Goal: Transaction & Acquisition: Purchase product/service

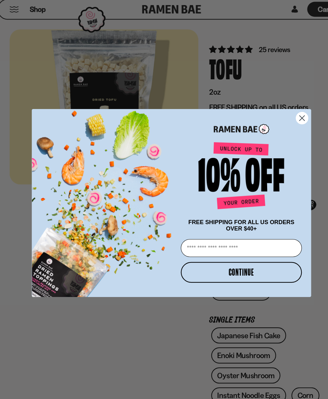
click at [275, 118] on circle "Close dialog" at bounding box center [280, 123] width 11 height 11
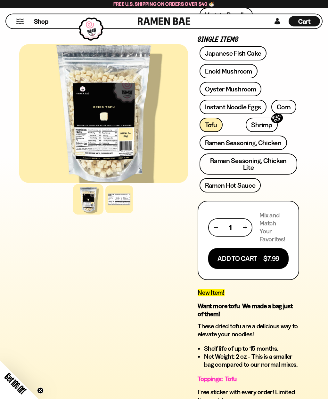
scroll to position [265, 0]
click at [240, 110] on link "Instant Noodle Eggs" at bounding box center [232, 107] width 67 height 14
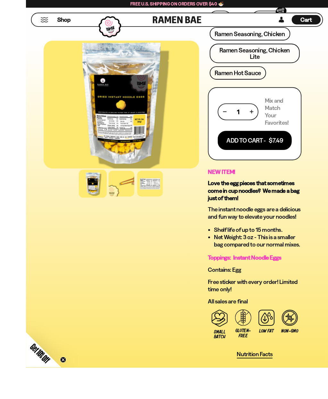
scroll to position [439, 0]
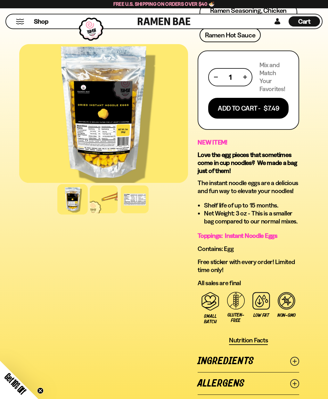
click at [134, 196] on div at bounding box center [135, 200] width 28 height 28
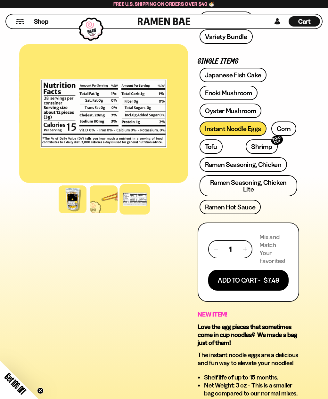
scroll to position [266, 0]
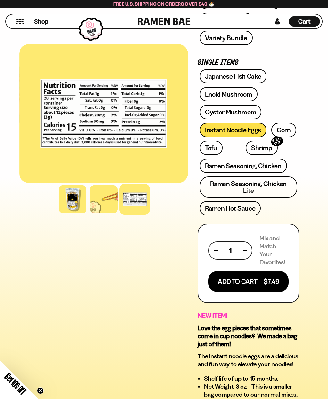
click at [211, 148] on link "Tofu" at bounding box center [210, 148] width 23 height 14
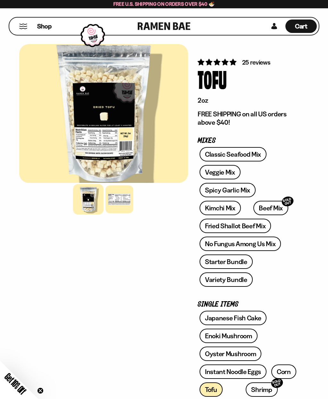
click at [124, 204] on div at bounding box center [119, 200] width 28 height 28
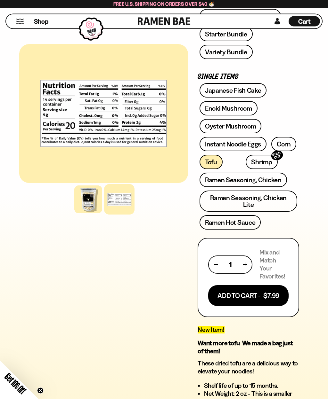
scroll to position [228, 0]
click at [264, 290] on button "Add To Cart - $7.99" at bounding box center [248, 295] width 80 height 21
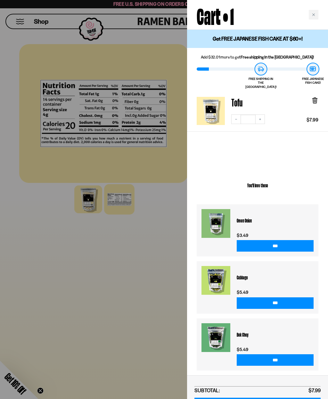
click at [169, 327] on div at bounding box center [164, 199] width 328 height 399
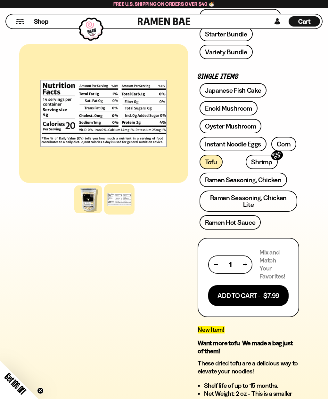
click at [251, 145] on link "Instant Noodle Eggs" at bounding box center [232, 144] width 67 height 14
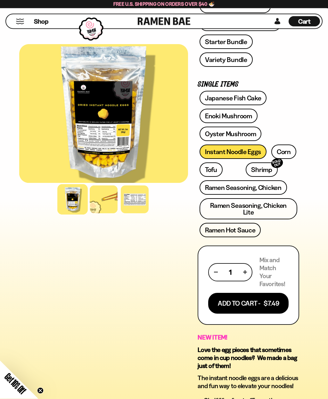
scroll to position [244, 0]
click at [249, 113] on link "Enoki Mushroom" at bounding box center [228, 116] width 58 height 14
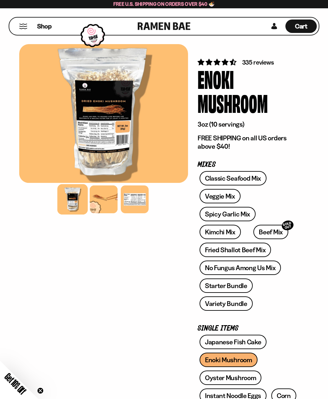
click at [107, 206] on div at bounding box center [104, 200] width 28 height 28
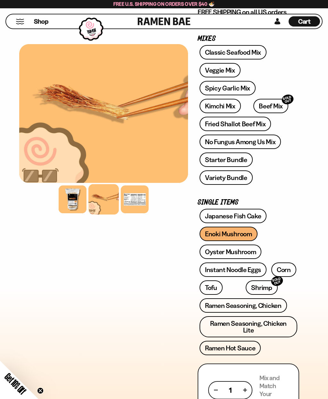
scroll to position [146, 0]
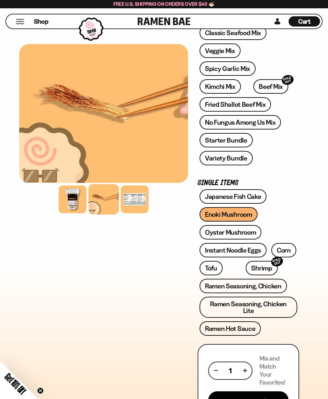
click at [249, 233] on link "Oyster Mushroom" at bounding box center [230, 232] width 62 height 14
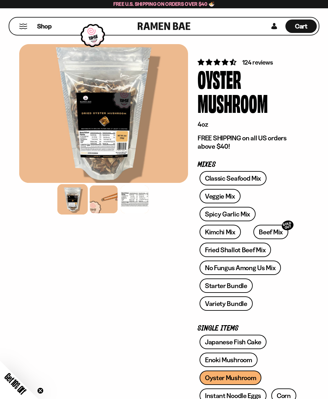
click at [141, 196] on div at bounding box center [135, 200] width 28 height 28
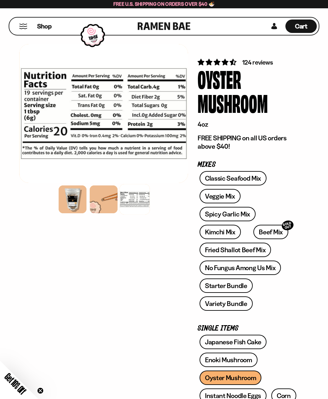
click at [103, 198] on div at bounding box center [104, 200] width 28 height 28
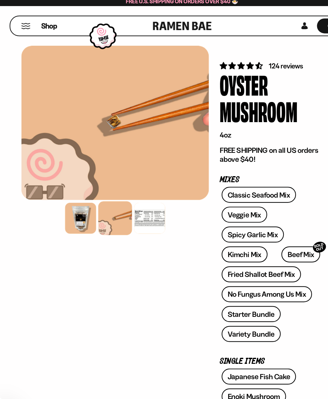
click at [70, 198] on div at bounding box center [73, 200] width 28 height 28
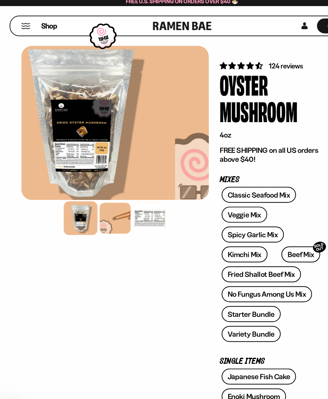
click at [70, 190] on div at bounding box center [72, 199] width 30 height 30
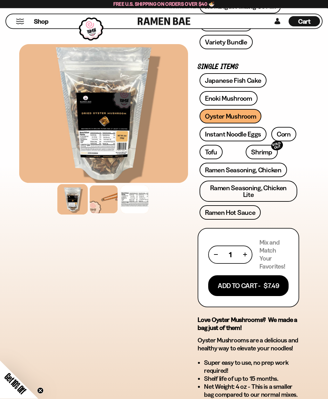
scroll to position [262, 0]
click at [247, 154] on link "Shrimp SOLD OUT" at bounding box center [261, 152] width 32 height 14
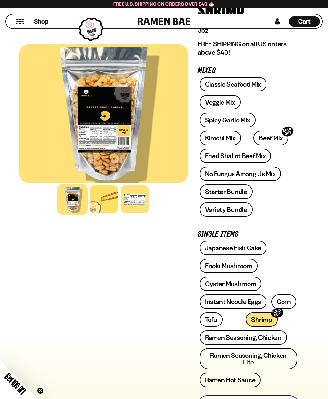
scroll to position [72, 0]
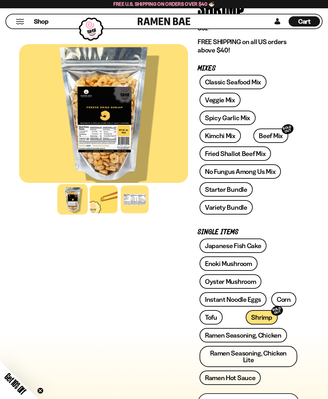
click at [268, 170] on link "No Fungus Among Us Mix" at bounding box center [239, 171] width 81 height 14
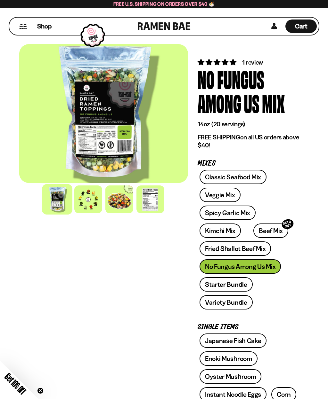
click at [84, 200] on div at bounding box center [88, 200] width 28 height 28
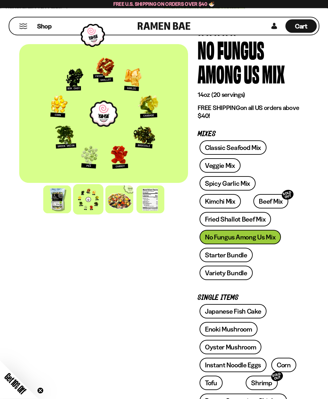
scroll to position [31, 0]
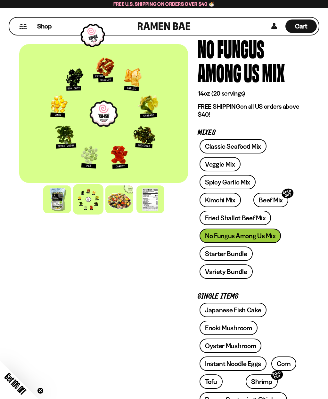
click at [241, 253] on link "Starter Bundle" at bounding box center [225, 254] width 53 height 14
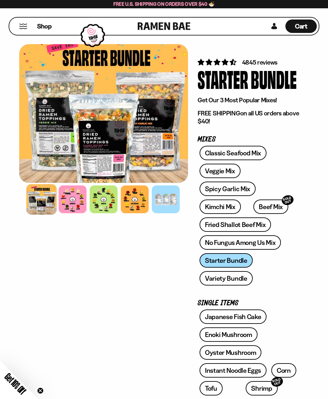
click at [222, 174] on link "Veggie Mix" at bounding box center [219, 171] width 41 height 14
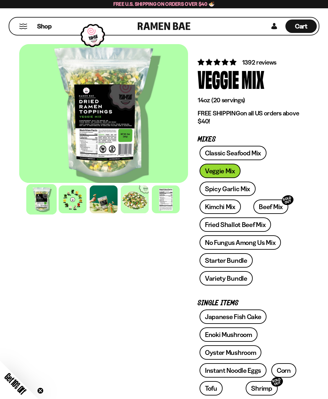
click at [76, 202] on div at bounding box center [73, 200] width 28 height 28
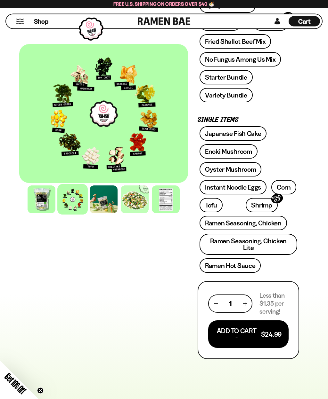
scroll to position [183, 0]
click at [241, 329] on button "Add To Cart - $24.99" at bounding box center [248, 335] width 80 height 28
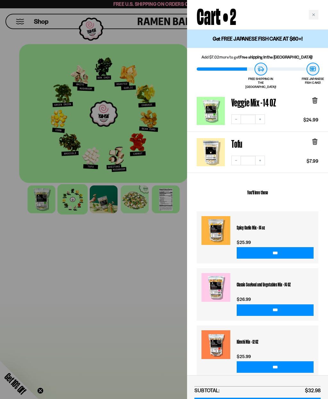
click at [146, 321] on div at bounding box center [164, 199] width 328 height 399
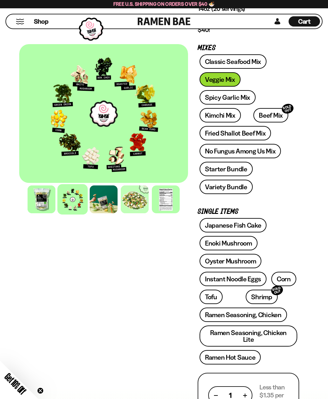
scroll to position [91, 0]
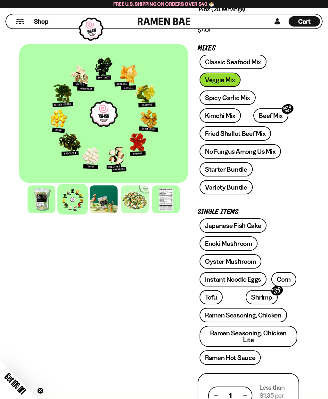
click at [261, 116] on link "Beef Mix SOLD OUT" at bounding box center [270, 115] width 35 height 14
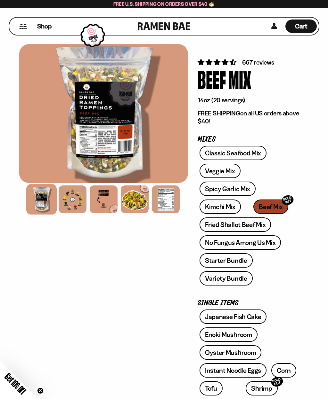
click at [68, 205] on div at bounding box center [73, 200] width 28 height 28
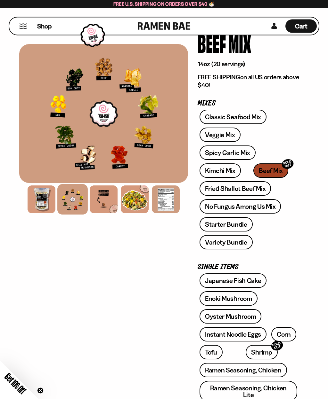
scroll to position [36, 0]
click at [259, 191] on link "Fried Shallot Beef Mix" at bounding box center [234, 188] width 71 height 14
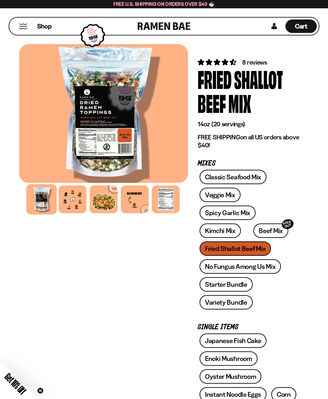
click at [66, 196] on div at bounding box center [73, 200] width 28 height 28
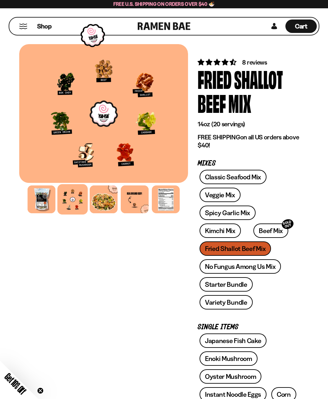
click at [263, 227] on link "Beef Mix SOLD OUT" at bounding box center [270, 231] width 35 height 14
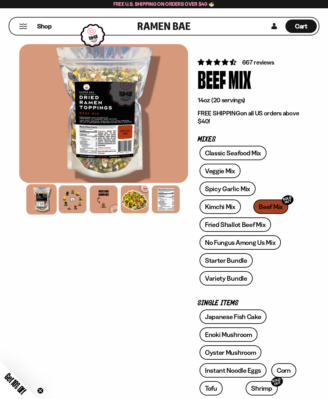
click at [72, 203] on div at bounding box center [73, 200] width 28 height 28
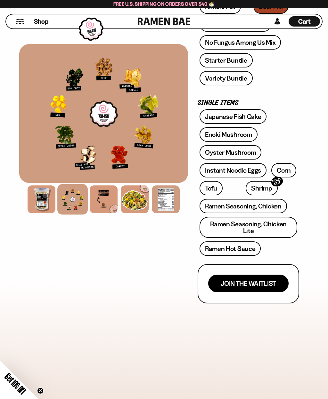
scroll to position [202, 0]
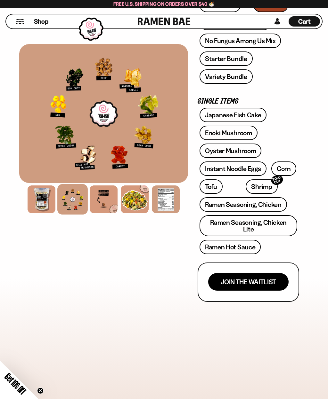
click at [163, 201] on div at bounding box center [166, 200] width 28 height 28
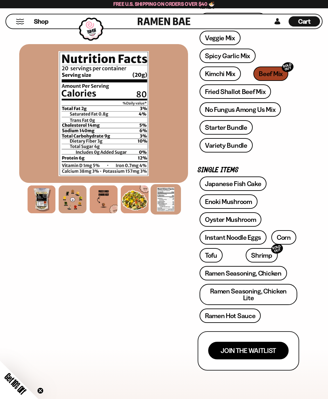
scroll to position [133, 0]
click at [250, 91] on link "Fried Shallot Beef Mix" at bounding box center [234, 92] width 71 height 14
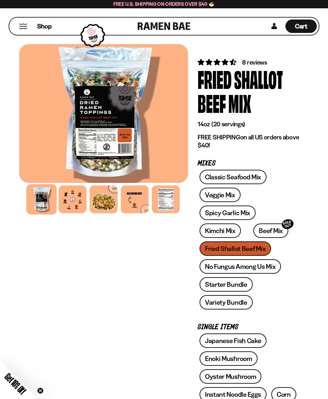
click at [175, 200] on div at bounding box center [166, 200] width 28 height 28
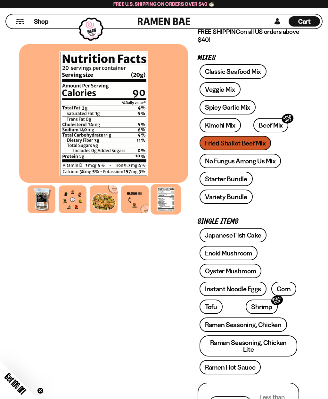
scroll to position [99, 0]
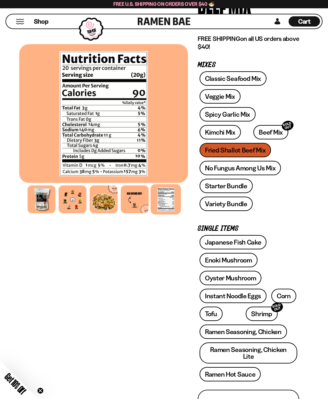
click at [268, 130] on link "Beef Mix SOLD OUT" at bounding box center [270, 132] width 35 height 14
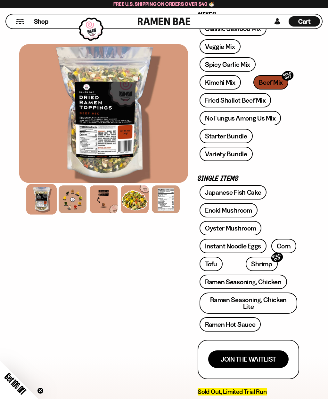
scroll to position [125, 0]
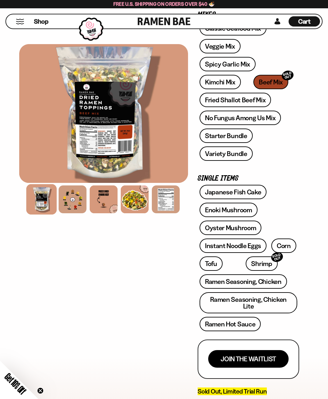
click at [240, 137] on link "Starter Bundle" at bounding box center [225, 136] width 53 height 14
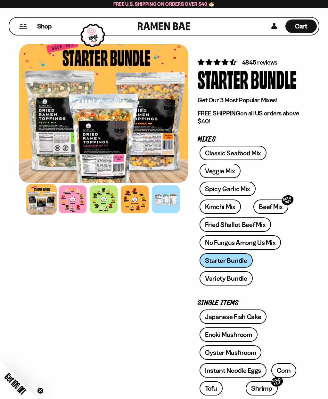
click at [75, 199] on div at bounding box center [73, 200] width 28 height 28
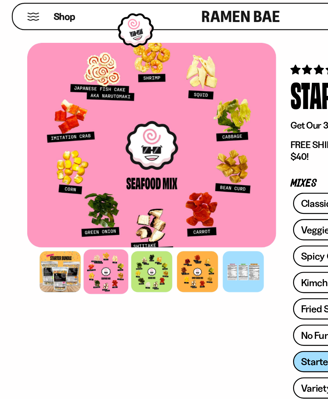
click at [106, 189] on div at bounding box center [104, 200] width 28 height 28
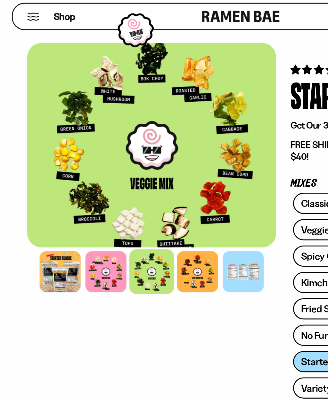
click at [137, 188] on div at bounding box center [135, 200] width 28 height 28
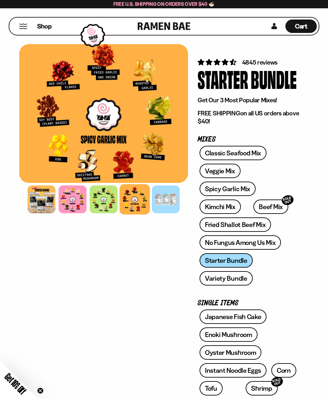
click at [164, 202] on div at bounding box center [166, 200] width 28 height 28
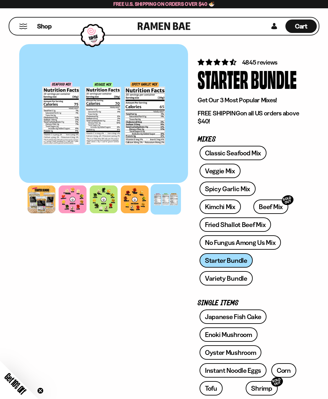
click at [244, 187] on link "Spicy Garlic Mix" at bounding box center [227, 189] width 56 height 14
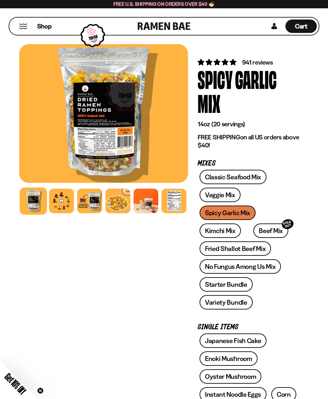
click at [179, 202] on div at bounding box center [173, 201] width 25 height 25
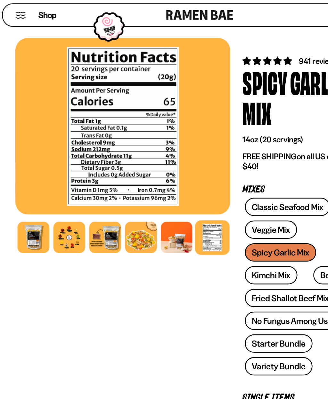
click at [59, 189] on div at bounding box center [61, 201] width 25 height 25
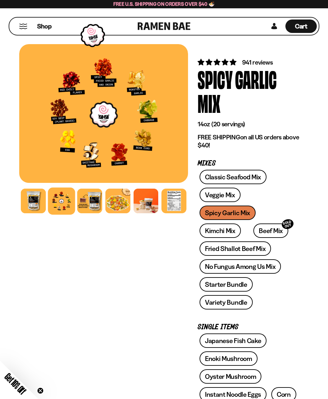
click at [258, 249] on link "Fried Shallot Beef Mix" at bounding box center [234, 249] width 71 height 14
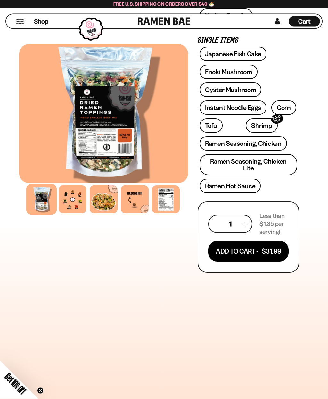
scroll to position [286, 0]
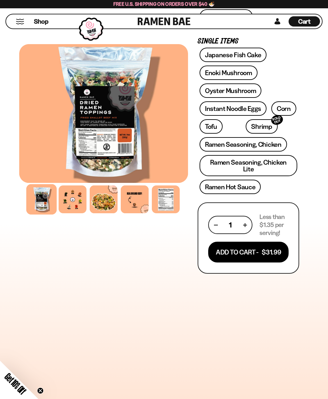
click at [276, 243] on button "Add To Cart - $31.99" at bounding box center [248, 252] width 80 height 21
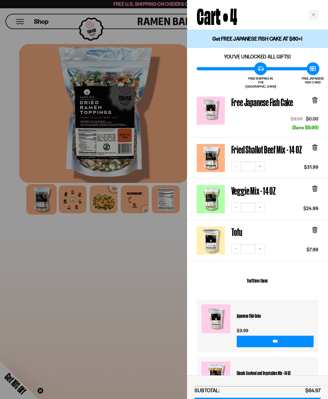
click at [143, 322] on div at bounding box center [164, 199] width 328 height 399
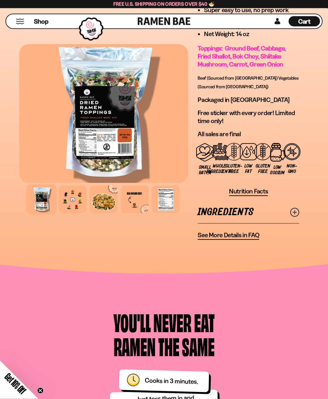
scroll to position [745, 0]
click at [250, 231] on span "See More Details in FAQ" at bounding box center [227, 235] width 61 height 8
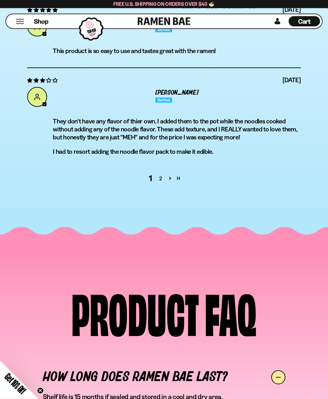
scroll to position [2641, 0]
click at [160, 175] on link "2" at bounding box center [160, 179] width 10 height 8
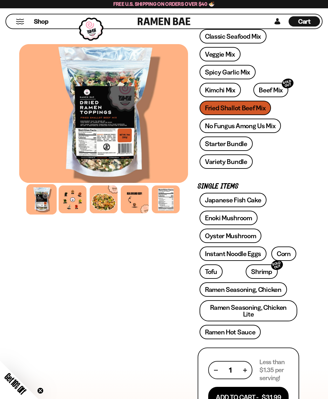
scroll to position [140, 0]
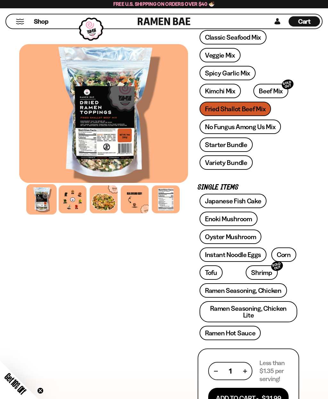
click at [243, 161] on link "Variety Bundle" at bounding box center [225, 162] width 53 height 14
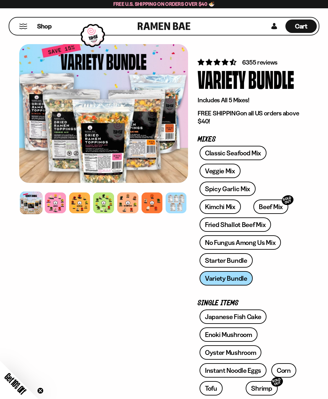
click at [58, 200] on div at bounding box center [55, 203] width 21 height 21
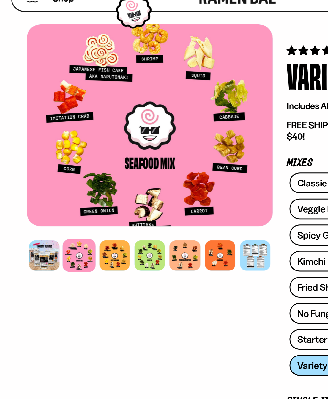
click at [75, 193] on div at bounding box center [79, 203] width 21 height 21
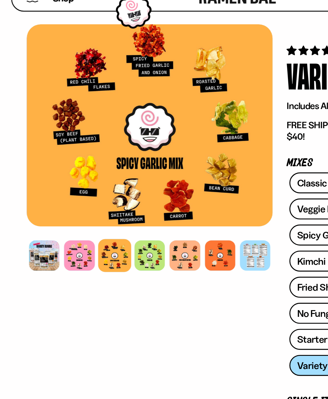
click at [103, 193] on div at bounding box center [103, 203] width 21 height 21
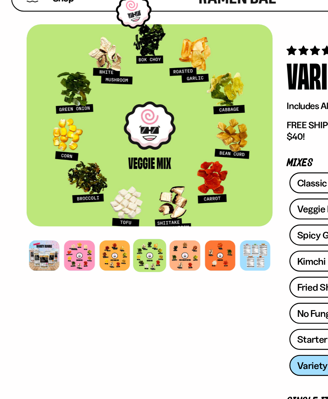
click at [128, 193] on div at bounding box center [127, 203] width 21 height 21
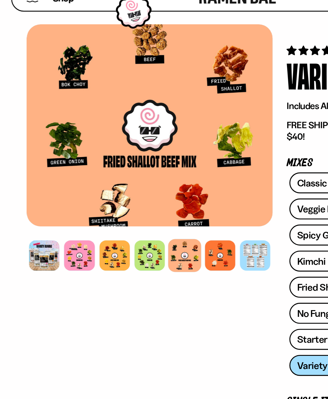
click at [152, 193] on div at bounding box center [151, 203] width 21 height 21
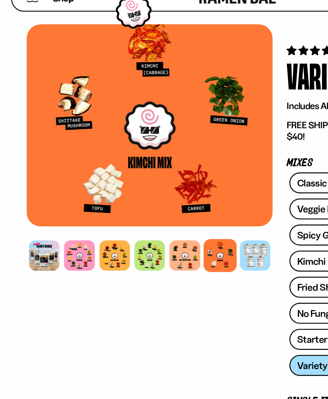
click at [177, 193] on div at bounding box center [175, 203] width 21 height 21
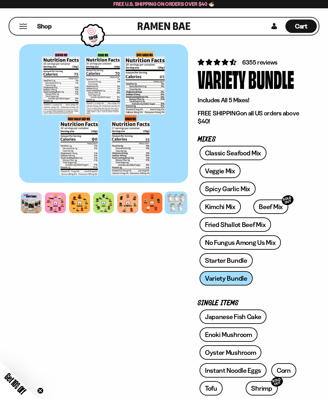
click at [227, 169] on link "Veggie Mix" at bounding box center [219, 171] width 41 height 14
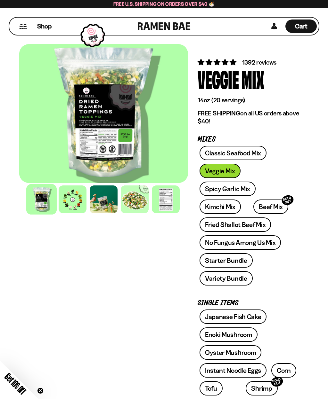
click at [167, 201] on div at bounding box center [166, 200] width 28 height 28
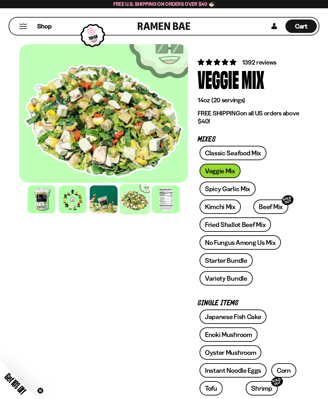
click at [168, 202] on div at bounding box center [166, 200] width 28 height 28
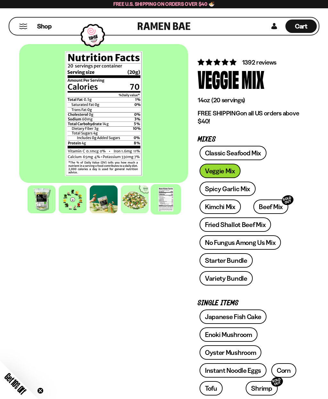
click at [72, 202] on div at bounding box center [73, 200] width 28 height 28
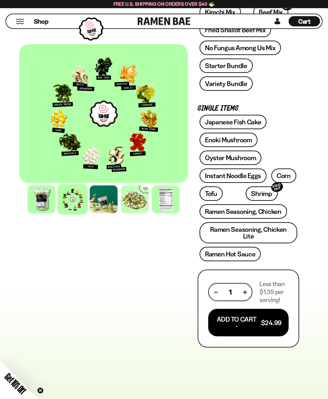
scroll to position [195, 0]
click at [259, 318] on button "Add To Cart - $24.99" at bounding box center [248, 323] width 80 height 28
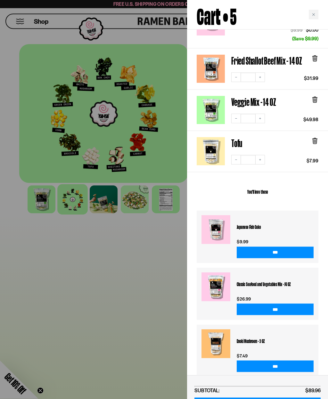
scroll to position [265, 0]
click at [150, 343] on div at bounding box center [164, 199] width 328 height 399
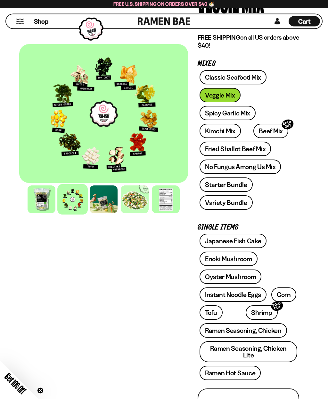
scroll to position [0, 0]
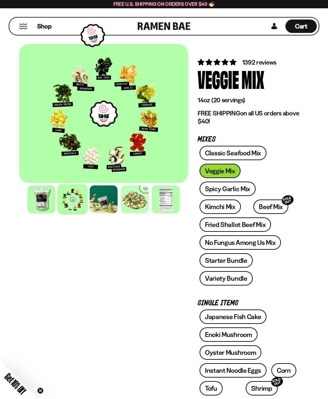
click at [27, 24] on button "Mobile Menu Trigger" at bounding box center [23, 26] width 9 height 5
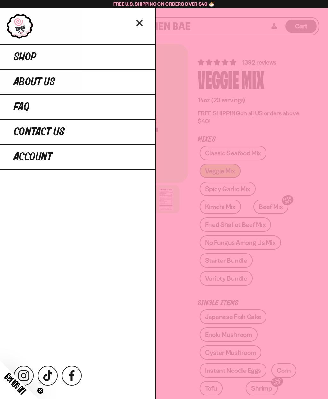
click at [44, 57] on link "Shop" at bounding box center [77, 56] width 155 height 25
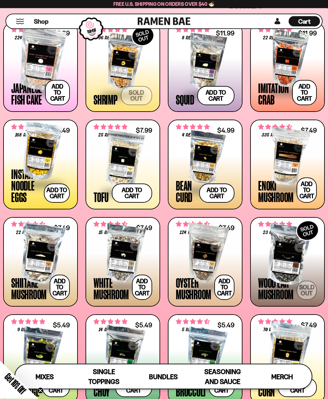
scroll to position [462, 0]
click at [225, 160] on div at bounding box center [205, 158] width 59 height 64
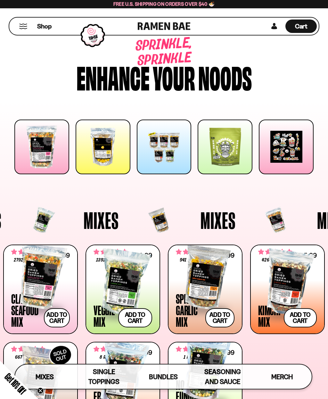
scroll to position [485, 0]
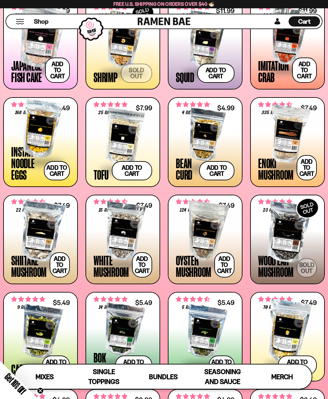
click at [141, 142] on div at bounding box center [122, 137] width 59 height 64
click at [216, 134] on div at bounding box center [205, 135] width 59 height 64
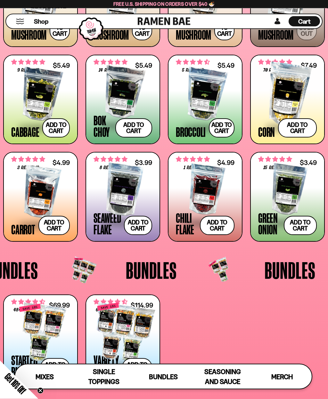
scroll to position [722, 0]
click at [305, 224] on button "Add to cart Add — Regular price $3.49 Regular price Sale price $3.49 Unit price…" at bounding box center [299, 225] width 33 height 19
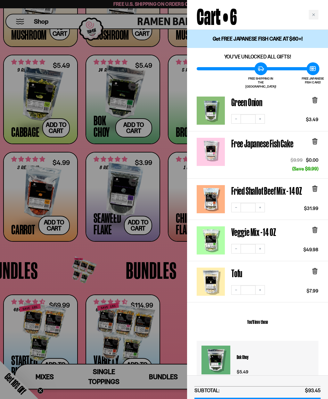
click at [179, 321] on div at bounding box center [164, 199] width 328 height 399
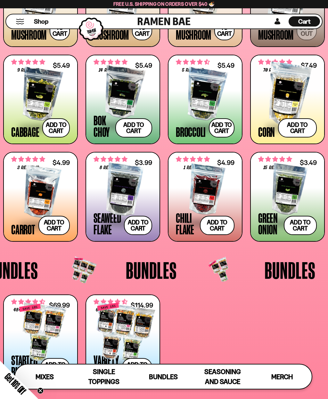
click at [277, 156] on span "5.00 stars" at bounding box center [275, 158] width 7 height 5
click at [276, 158] on span "5.00 stars" at bounding box center [275, 158] width 7 height 5
click at [283, 171] on div at bounding box center [287, 190] width 59 height 64
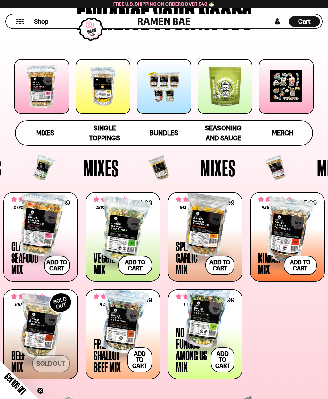
click at [159, 135] on span "Bundles" at bounding box center [163, 133] width 29 height 8
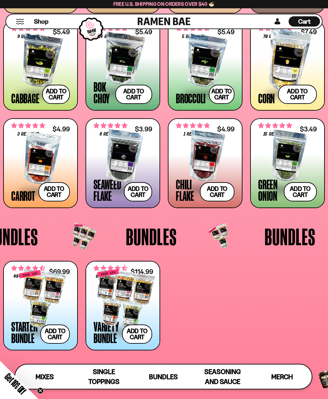
scroll to position [752, 0]
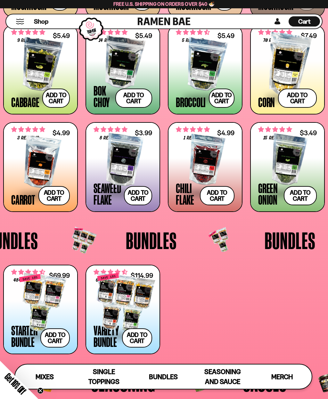
click at [226, 93] on button "Add to cart Add — Regular price $5.49 Regular price Sale price $5.49 Unit price…" at bounding box center [222, 98] width 26 height 19
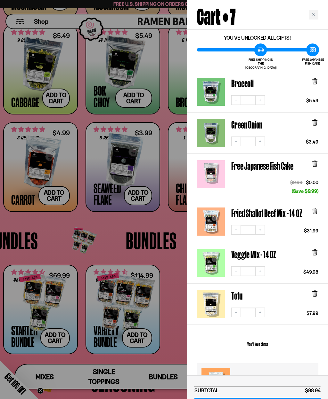
scroll to position [26, 0]
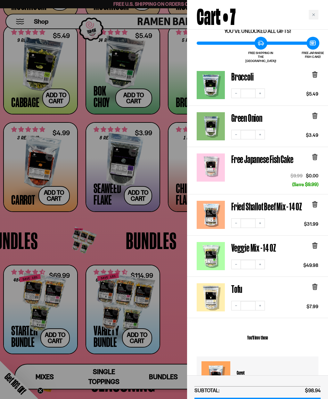
click at [313, 244] on icon at bounding box center [315, 246] width 4 height 5
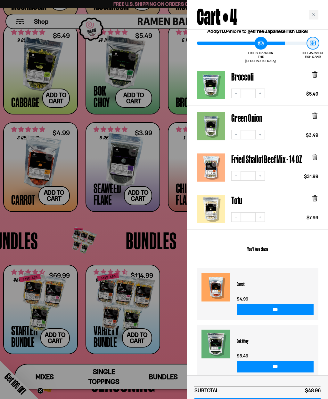
click at [175, 253] on div at bounding box center [164, 199] width 328 height 399
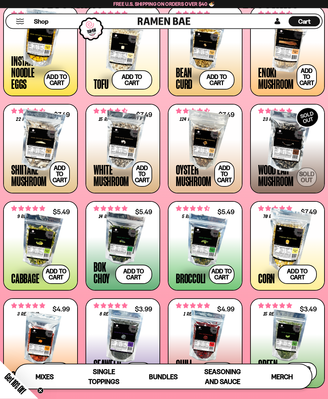
scroll to position [576, 0]
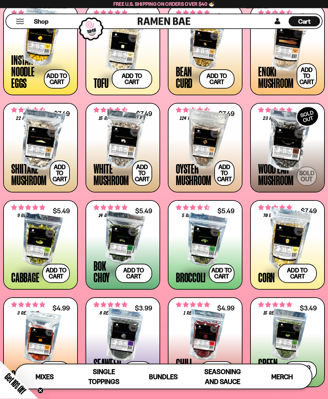
click at [145, 273] on button "Add to cart Add — Regular price $5.49 Regular price Sale price $5.49 Unit price…" at bounding box center [133, 273] width 37 height 19
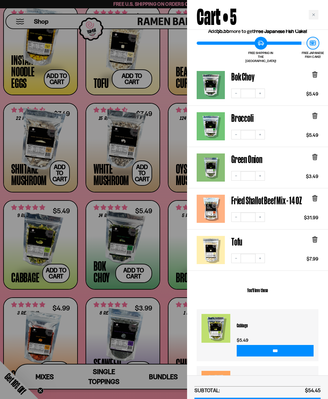
click at [171, 291] on div at bounding box center [164, 199] width 328 height 399
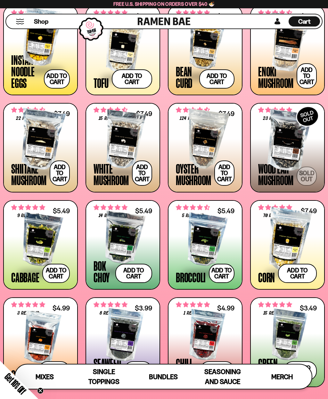
click at [130, 229] on div at bounding box center [122, 238] width 59 height 64
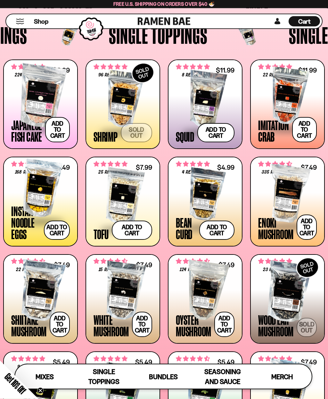
scroll to position [420, 0]
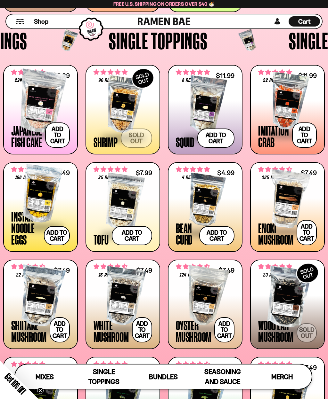
click at [299, 98] on div at bounding box center [287, 102] width 59 height 64
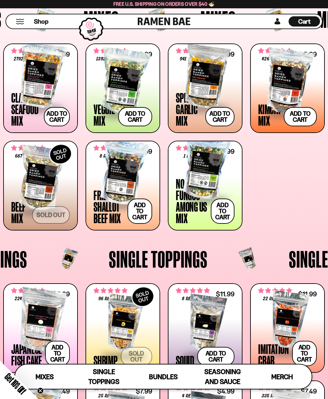
scroll to position [201, 0]
click at [133, 89] on div at bounding box center [122, 82] width 59 height 64
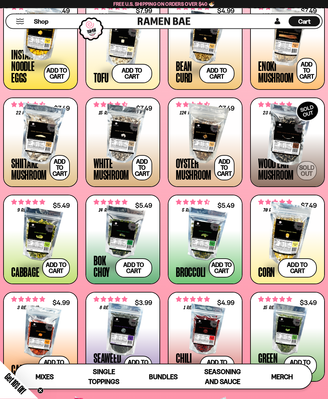
scroll to position [581, 0]
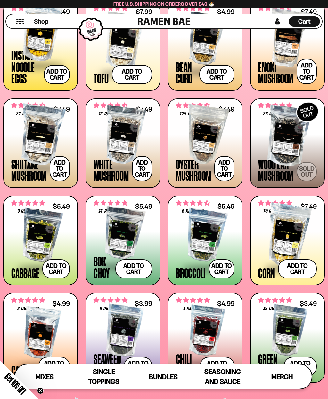
click at [60, 171] on button "Add to cart Add — Regular price $7.49 Regular price Sale price $7.49 Unit price…" at bounding box center [60, 168] width 20 height 25
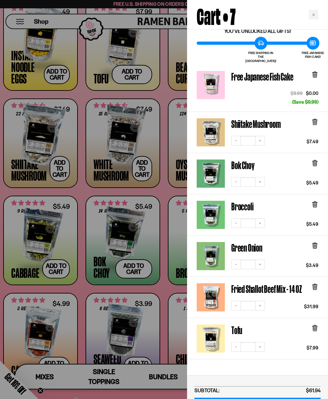
click at [57, 270] on div at bounding box center [164, 199] width 328 height 399
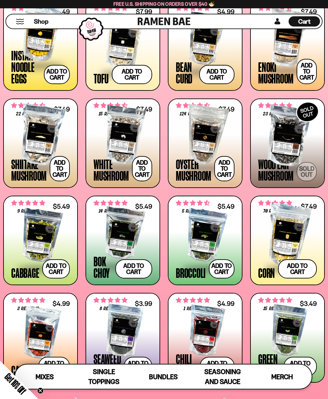
click at [55, 273] on button "Add to cart Add — Regular price $5.49 Regular price Sale price $5.49 Unit price…" at bounding box center [56, 268] width 28 height 19
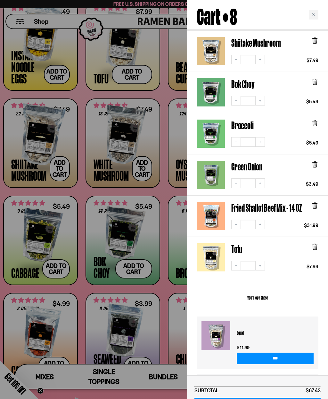
scroll to position [151, 0]
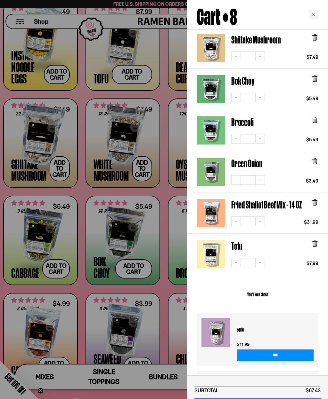
click at [260, 177] on button "Increase quantity" at bounding box center [260, 180] width 10 height 10
click at [259, 261] on icon "Increase quantity" at bounding box center [260, 263] width 4 height 4
click at [173, 289] on div at bounding box center [164, 199] width 328 height 399
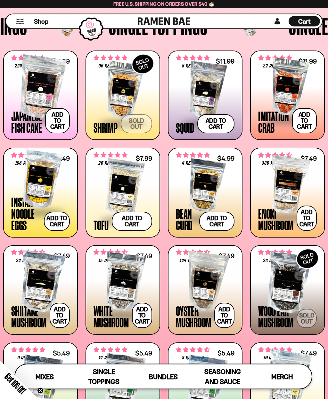
scroll to position [434, 0]
click at [212, 187] on div at bounding box center [205, 186] width 59 height 64
click at [132, 193] on div at bounding box center [122, 188] width 59 height 64
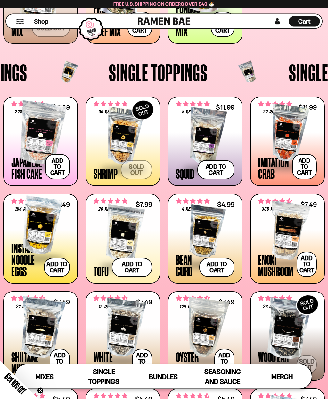
scroll to position [388, 0]
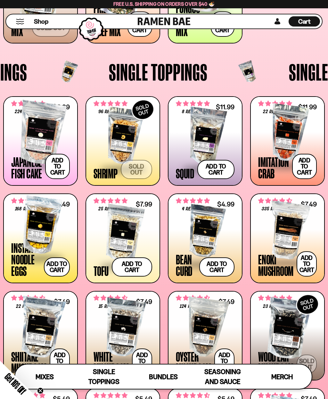
click at [292, 232] on div at bounding box center [287, 230] width 59 height 64
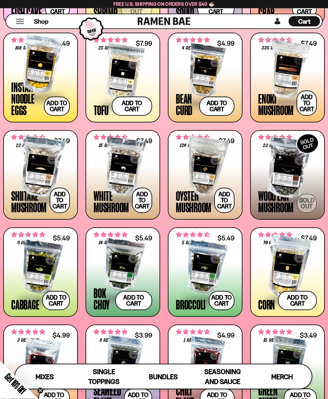
scroll to position [549, 0]
click at [226, 176] on div at bounding box center [205, 167] width 59 height 64
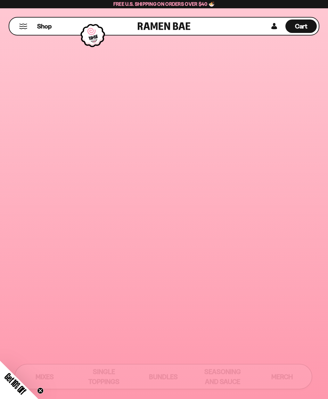
scroll to position [571, 0]
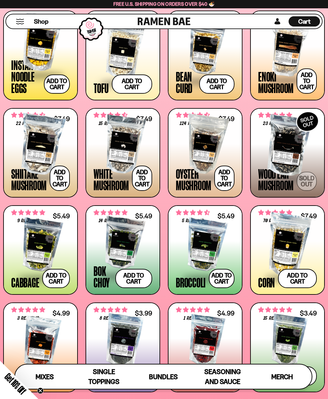
click at [142, 181] on button "Add to cart Add — Regular price $7.49 Regular price Sale price $7.49 Unit price…" at bounding box center [142, 178] width 20 height 25
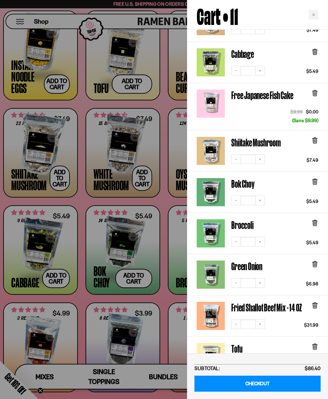
scroll to position [89, 0]
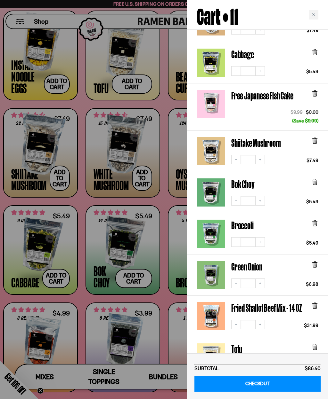
click at [162, 308] on div at bounding box center [164, 199] width 328 height 399
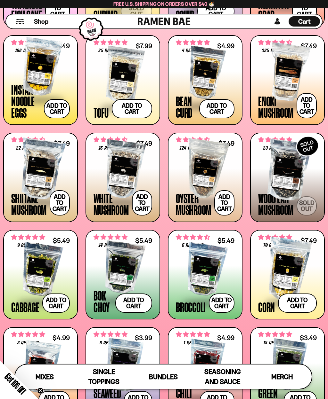
scroll to position [546, 0]
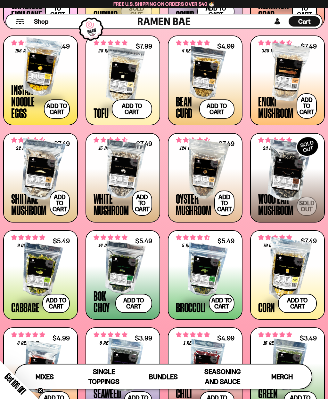
click at [28, 60] on div at bounding box center [40, 68] width 59 height 64
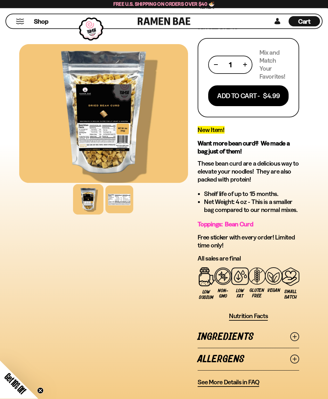
scroll to position [134, 0]
click at [123, 197] on div at bounding box center [119, 200] width 28 height 28
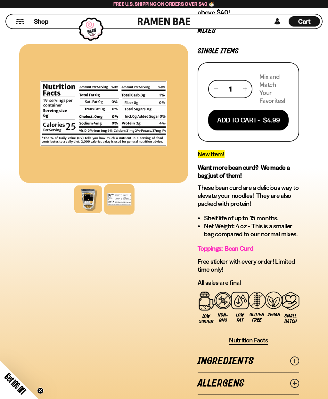
scroll to position [110, 0]
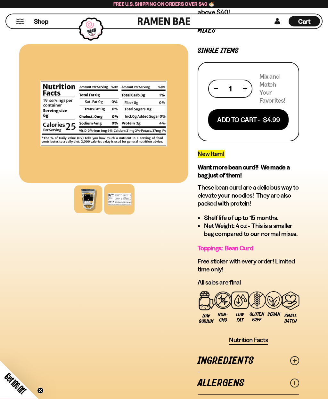
click at [86, 197] on div at bounding box center [88, 200] width 28 height 28
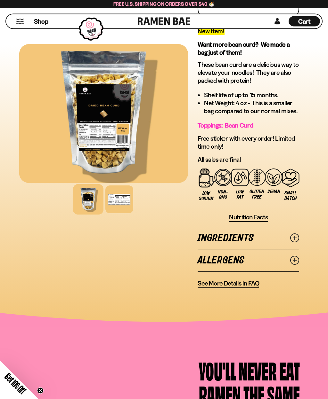
scroll to position [233, 0]
click at [295, 236] on icon at bounding box center [294, 238] width 9 height 9
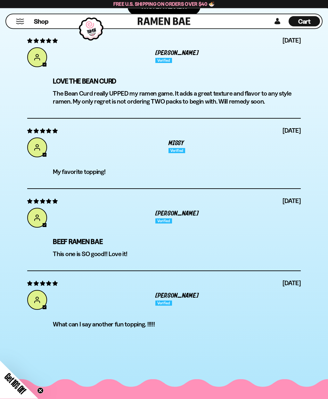
scroll to position [1934, 0]
click at [27, 2] on div "Free U.S. Shipping on Orders over $40 🍜" at bounding box center [164, 4] width 328 height 8
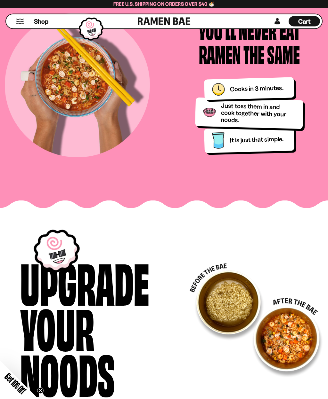
scroll to position [577, 0]
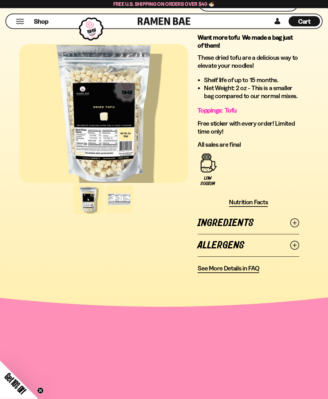
scroll to position [531, 0]
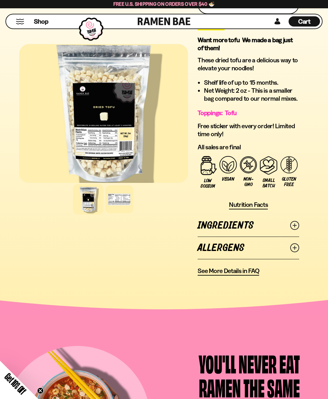
click at [290, 221] on icon at bounding box center [294, 225] width 9 height 9
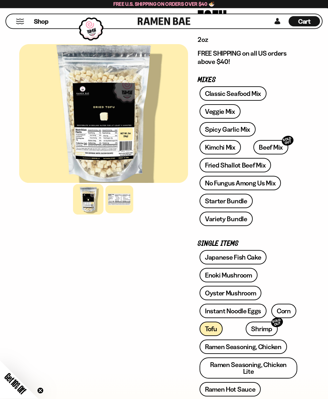
scroll to position [30, 0]
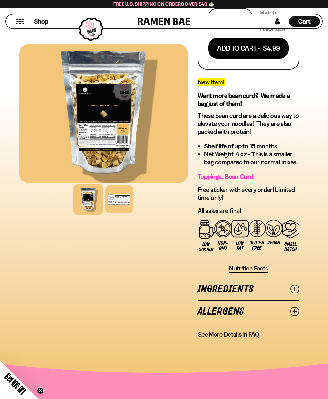
scroll to position [197, 0]
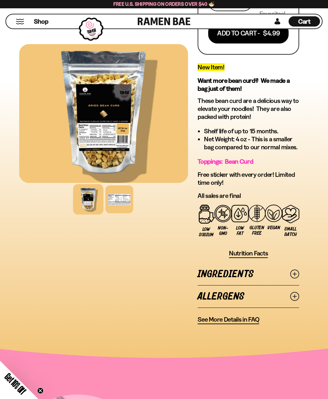
click at [296, 274] on icon at bounding box center [294, 274] width 9 height 9
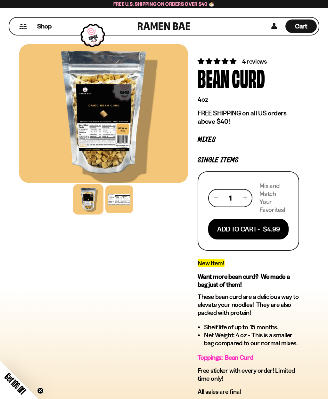
scroll to position [0, 0]
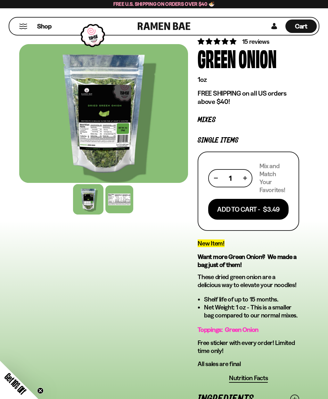
click at [122, 198] on div at bounding box center [119, 200] width 28 height 28
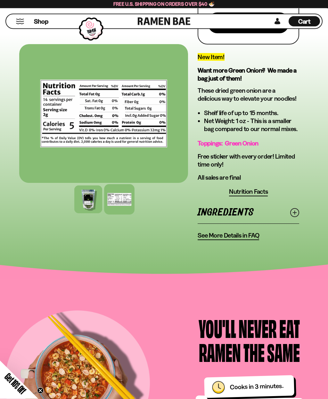
scroll to position [207, 0]
click at [297, 206] on link "Ingredients" at bounding box center [247, 213] width 101 height 22
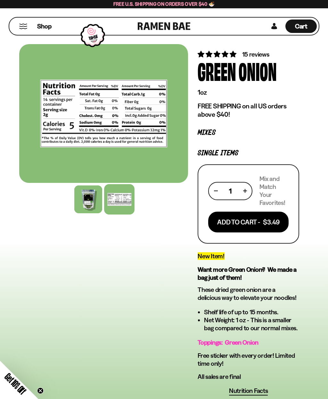
scroll to position [0, 0]
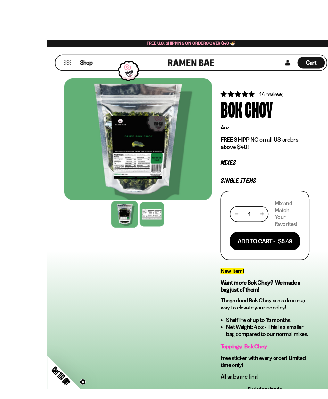
scroll to position [0, 0]
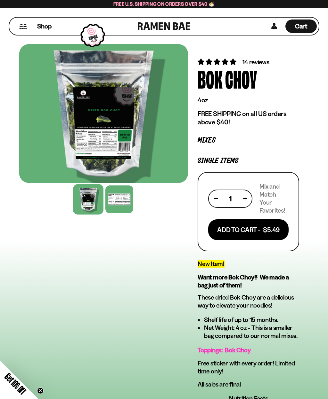
click at [121, 197] on div at bounding box center [119, 200] width 28 height 28
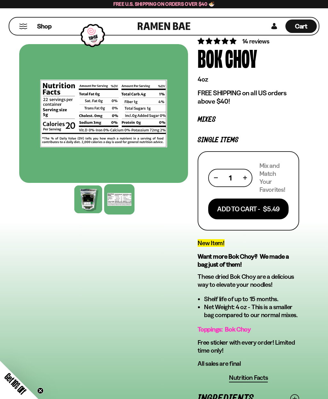
scroll to position [0, 0]
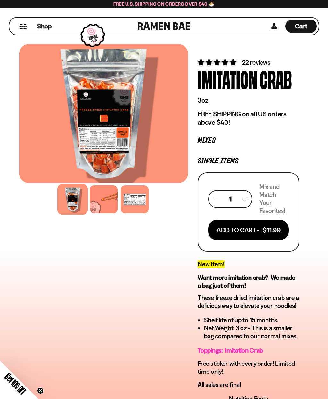
click at [111, 194] on div at bounding box center [104, 200] width 28 height 28
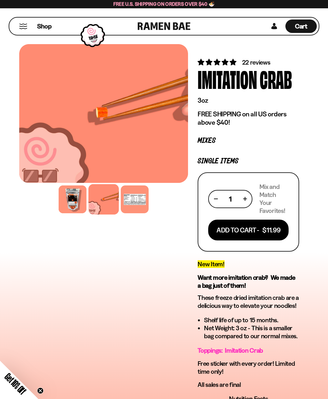
click at [143, 197] on div at bounding box center [135, 200] width 28 height 28
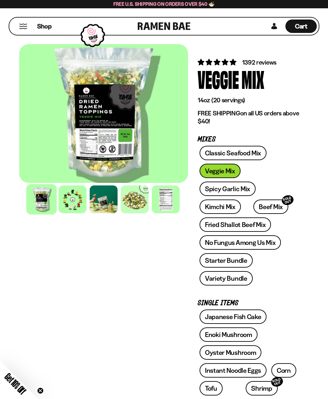
click at [68, 203] on div at bounding box center [73, 200] width 28 height 28
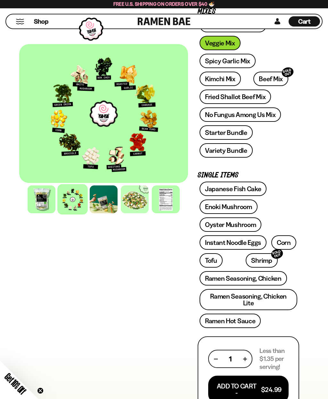
scroll to position [105, 0]
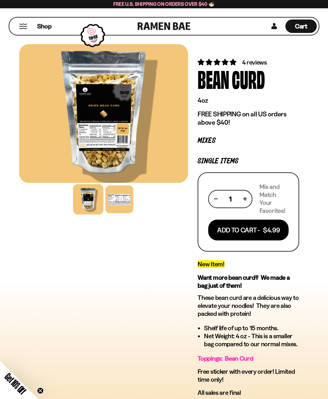
click at [124, 205] on div at bounding box center [119, 200] width 28 height 28
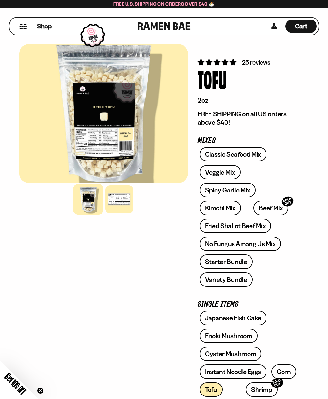
click at [119, 202] on div at bounding box center [119, 200] width 28 height 28
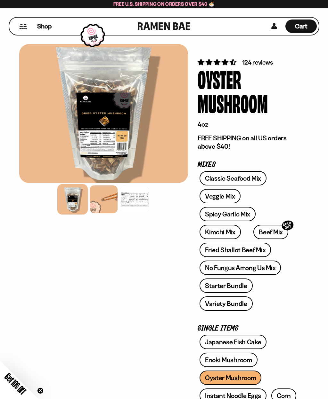
click at [100, 203] on div at bounding box center [104, 200] width 28 height 28
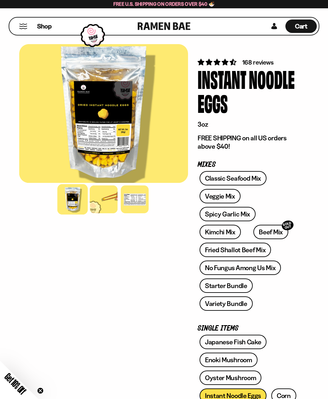
click at [139, 203] on div at bounding box center [135, 200] width 28 height 28
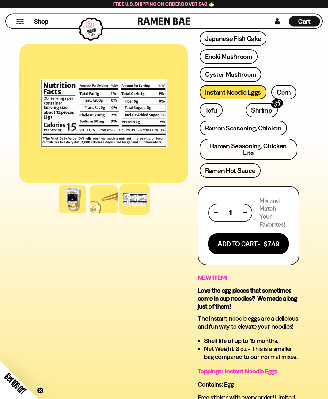
scroll to position [304, 0]
click at [271, 236] on button "Add To Cart - $7.49" at bounding box center [248, 244] width 80 height 21
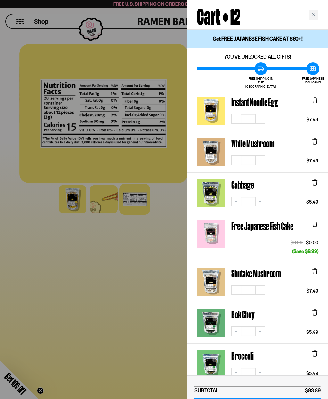
click at [142, 356] on div at bounding box center [164, 199] width 328 height 399
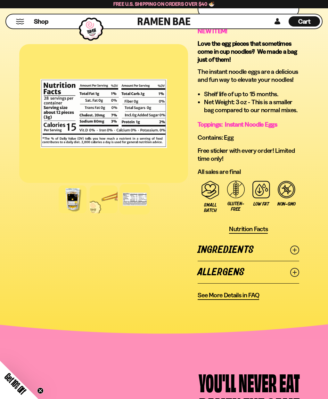
scroll to position [559, 0]
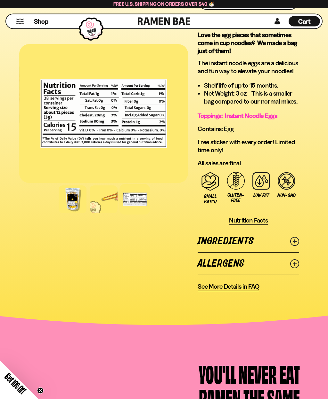
click at [296, 243] on icon at bounding box center [294, 241] width 9 height 9
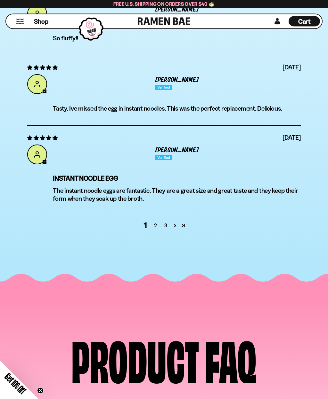
scroll to position [2555, 0]
click at [156, 225] on link "2" at bounding box center [155, 226] width 10 height 8
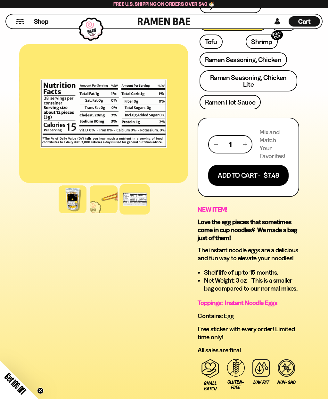
scroll to position [366, 0]
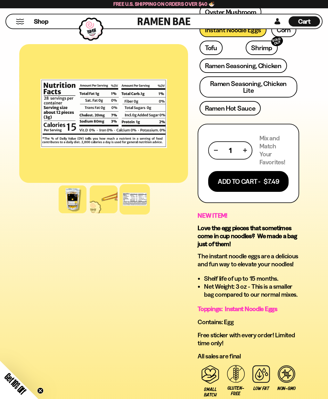
click at [24, 20] on button "Mobile Menu Trigger" at bounding box center [20, 21] width 9 height 5
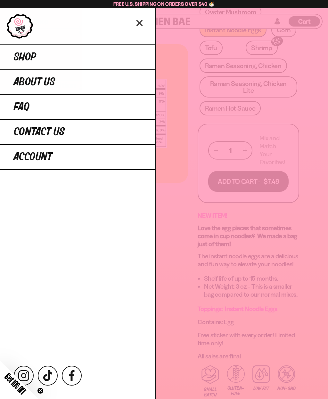
click at [23, 57] on span "Shop" at bounding box center [25, 58] width 22 height 12
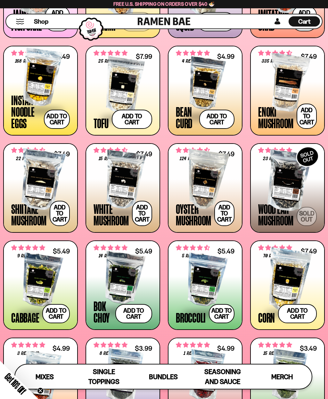
scroll to position [536, 0]
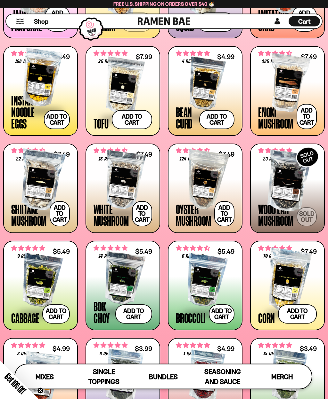
click at [226, 120] on button "Add to cart Add — Regular price $4.99 Regular price Sale price $4.99 Unit price…" at bounding box center [216, 119] width 35 height 19
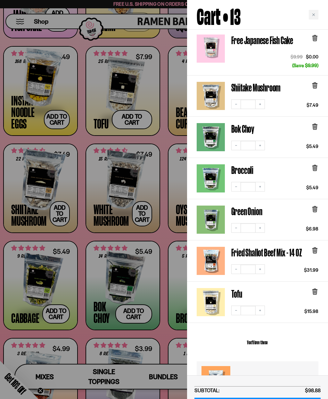
scroll to position [215, 0]
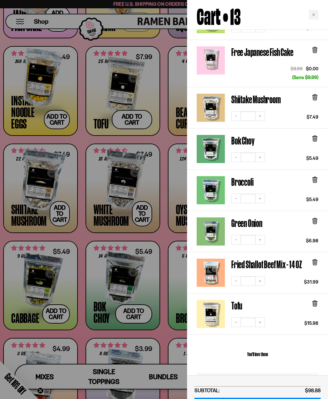
click at [277, 264] on link "Fried Shallot Beef Mix - 14 OZ" at bounding box center [266, 264] width 71 height 11
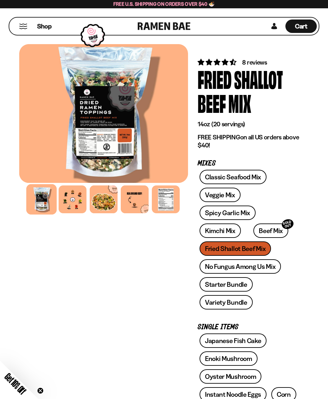
click at [75, 211] on div at bounding box center [73, 200] width 28 height 28
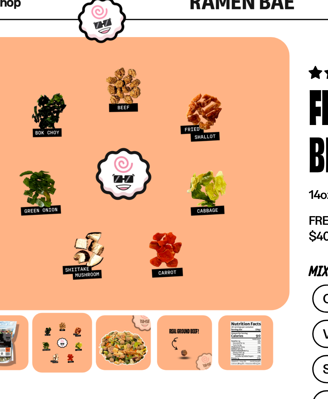
click at [90, 186] on div at bounding box center [104, 200] width 28 height 28
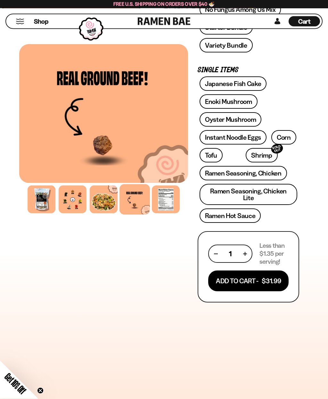
scroll to position [258, 0]
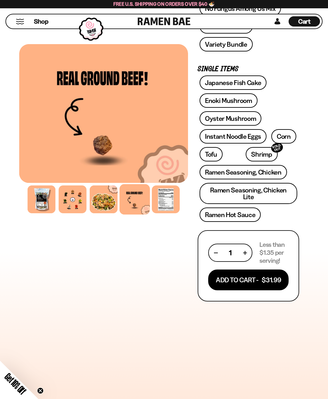
click at [267, 175] on link "Ramen Seasoning, Chicken" at bounding box center [242, 172] width 87 height 14
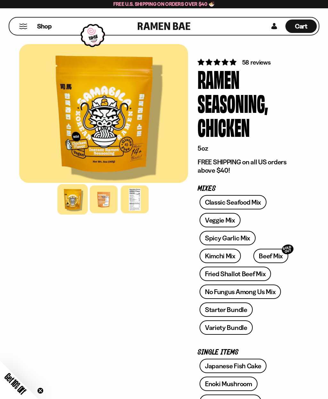
click at [239, 243] on link "Spicy Garlic Mix" at bounding box center [227, 238] width 56 height 14
click at [14, 388] on span "Get 10% Off" at bounding box center [15, 383] width 25 height 25
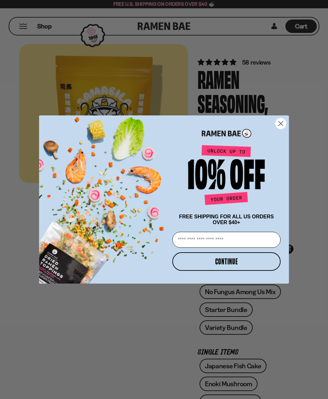
click at [222, 239] on input "Email" at bounding box center [226, 240] width 108 height 16
type input "*"
type input "**********"
click at [243, 264] on button "CONTINUE" at bounding box center [226, 261] width 108 height 19
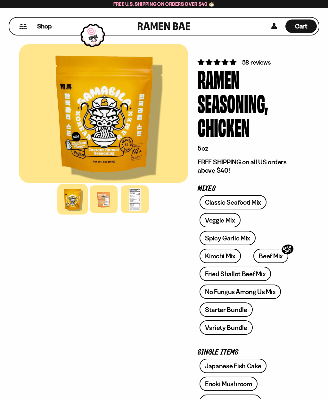
click at [304, 25] on span "Cart" at bounding box center [301, 26] width 12 height 8
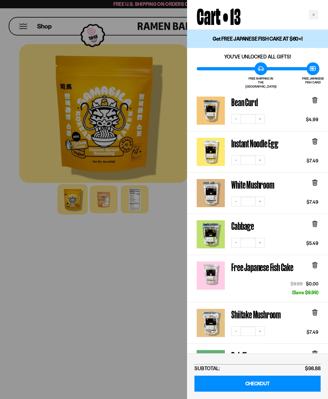
click at [313, 98] on icon at bounding box center [315, 100] width 4 height 5
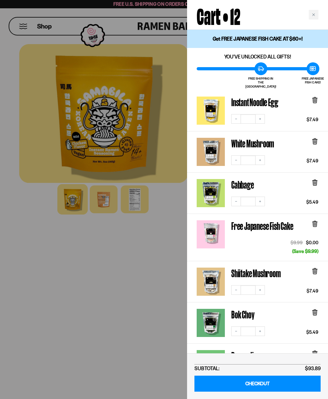
click at [217, 105] on link "Instant Noodle Egg" at bounding box center [210, 111] width 28 height 28
click at [315, 98] on icon at bounding box center [315, 100] width 4 height 5
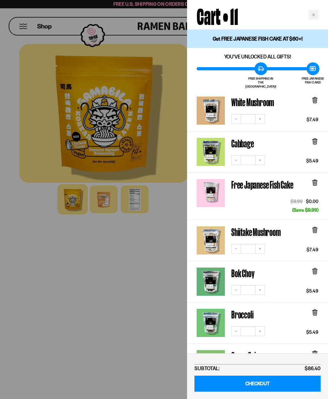
click at [321, 267] on div "Bok Choy Decrease quantity * Increase quantity $5.49" at bounding box center [257, 281] width 141 height 41
click at [312, 268] on icon at bounding box center [314, 271] width 7 height 7
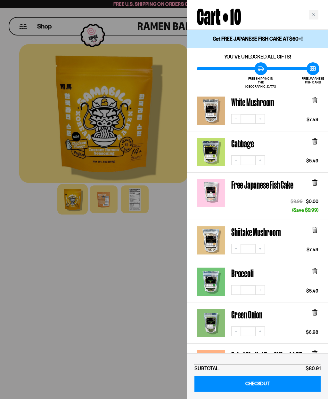
click at [313, 70] on icon at bounding box center [312, 68] width 4 height 3
click at [249, 97] on link "White Mushroom" at bounding box center [252, 102] width 43 height 11
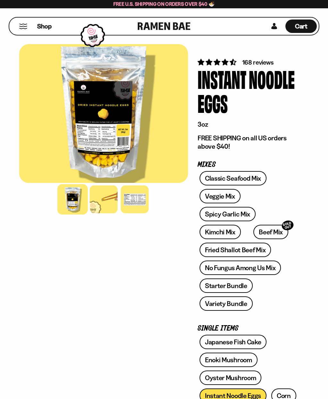
click at [138, 204] on div at bounding box center [135, 200] width 28 height 28
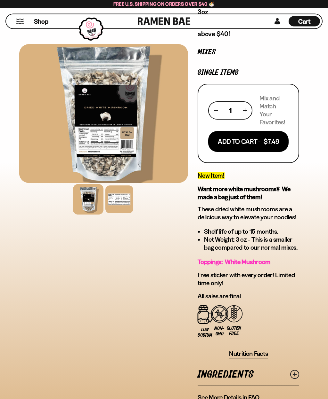
scroll to position [113, 0]
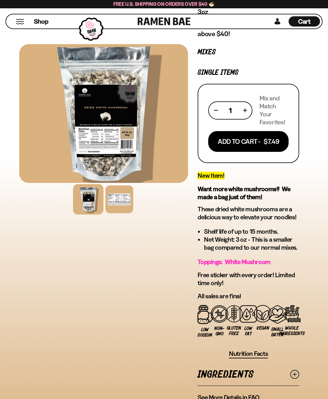
click at [248, 373] on link "Ingredients" at bounding box center [247, 375] width 101 height 22
click at [91, 94] on div at bounding box center [103, 113] width 169 height 139
click at [86, 74] on div at bounding box center [103, 113] width 169 height 139
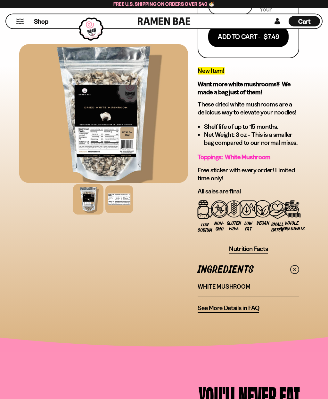
scroll to position [218, 0]
click at [252, 250] on span "Nutrition Facts" at bounding box center [248, 249] width 39 height 8
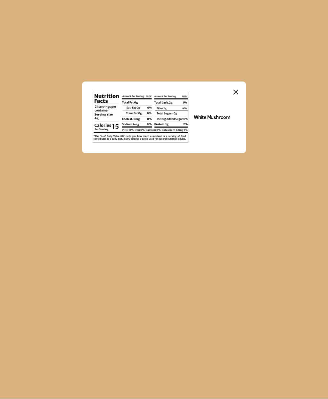
click at [238, 91] on icon "Close modal" at bounding box center [236, 93] width 10 height 10
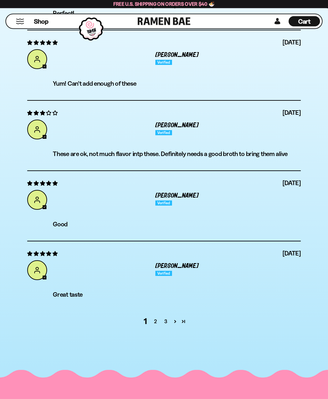
scroll to position [1987, 0]
click at [155, 318] on link "2" at bounding box center [155, 322] width 10 height 8
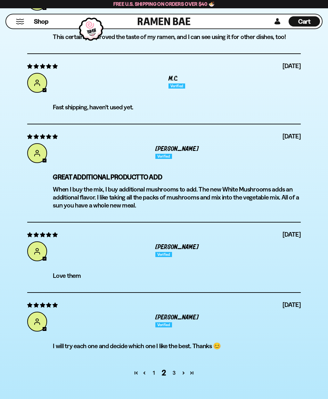
scroll to position [1980, 0]
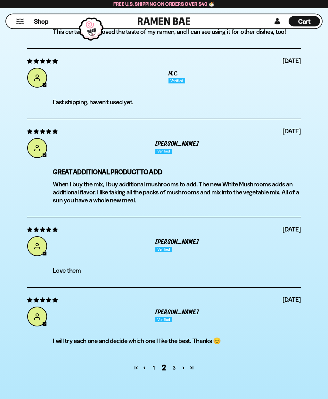
click at [172, 369] on link "3" at bounding box center [174, 368] width 10 height 8
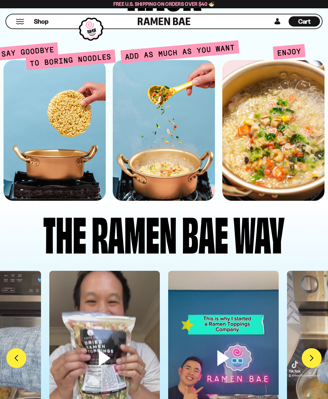
scroll to position [1346, 0]
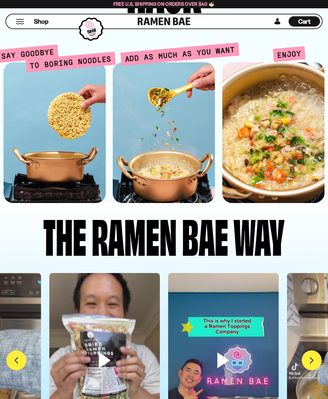
click at [302, 25] on span "Cart" at bounding box center [304, 22] width 12 height 8
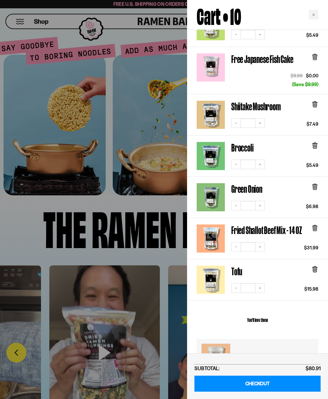
scroll to position [112, 0]
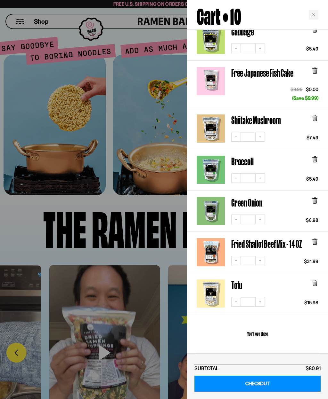
click at [278, 280] on div "Tofu" at bounding box center [274, 287] width 87 height 14
click at [224, 280] on link "Tofu" at bounding box center [210, 294] width 28 height 28
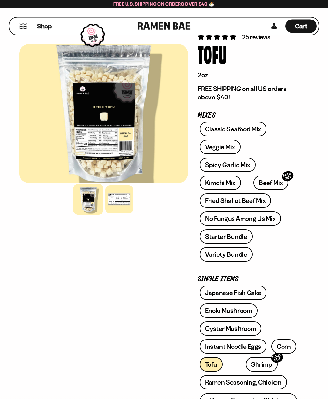
scroll to position [25, 0]
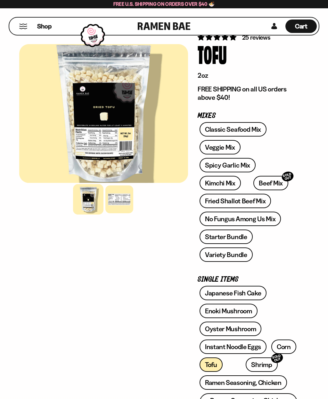
click at [116, 206] on div at bounding box center [119, 200] width 28 height 28
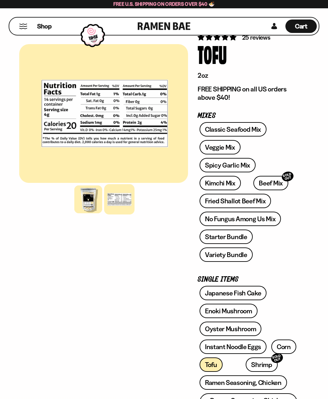
click at [73, 114] on div at bounding box center [104, 113] width 169 height 139
click at [92, 203] on div at bounding box center [88, 200] width 28 height 28
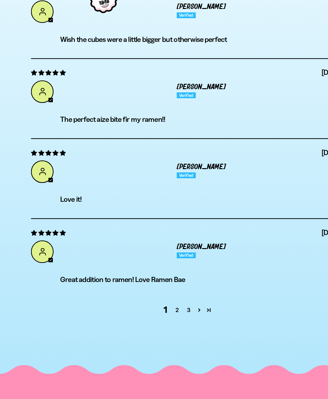
scroll to position [2284, 0]
click at [154, 298] on link "2" at bounding box center [155, 302] width 10 height 8
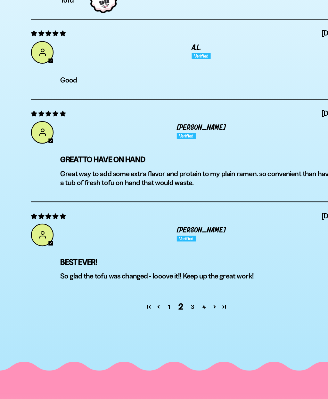
scroll to position [2347, 0]
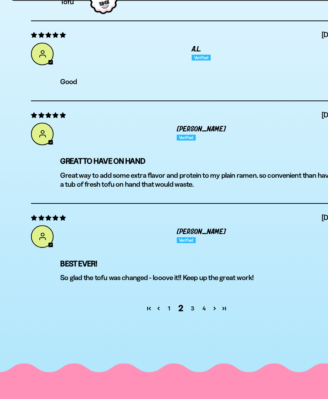
click at [170, 296] on link "3" at bounding box center [169, 300] width 10 height 8
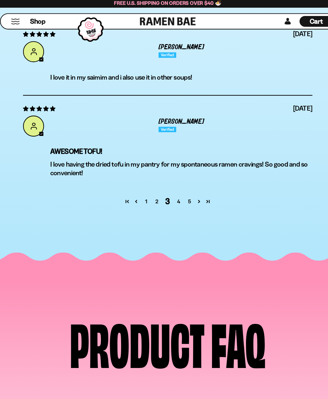
scroll to position [2453, 0]
click at [169, 188] on link "4" at bounding box center [174, 192] width 10 height 8
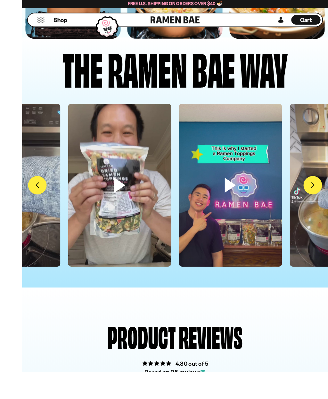
scroll to position [1813, 0]
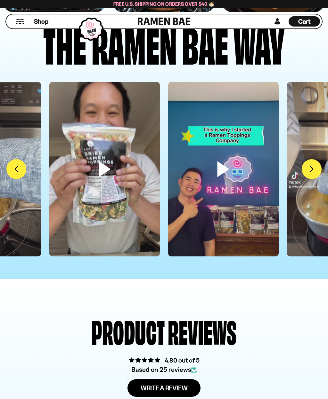
click at [298, 22] on span "Cart" at bounding box center [304, 22] width 12 height 8
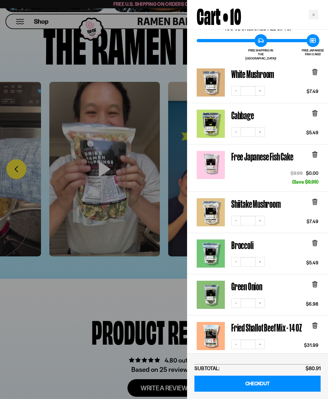
scroll to position [27, 0]
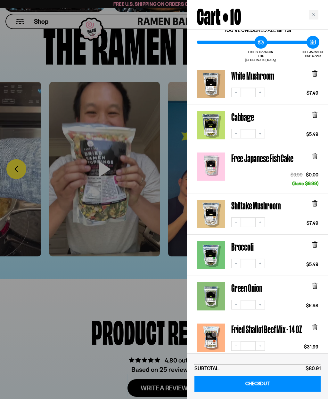
click at [314, 71] on icon at bounding box center [315, 73] width 2 height 5
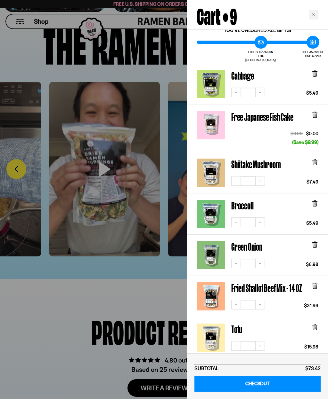
click at [52, 100] on div at bounding box center [164, 199] width 328 height 399
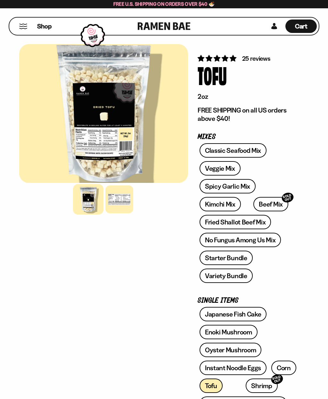
scroll to position [0, 0]
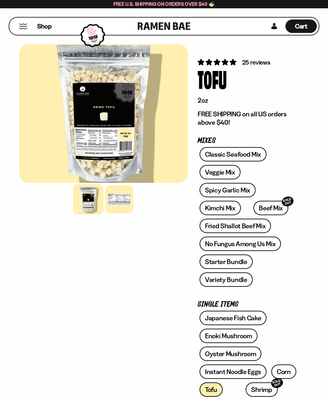
click at [24, 24] on button "Mobile Menu Trigger" at bounding box center [23, 26] width 9 height 5
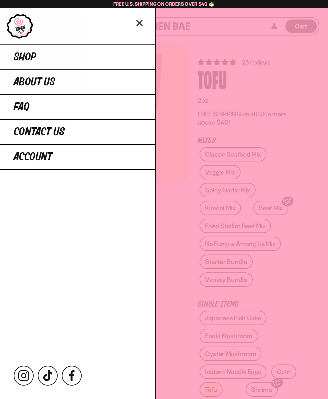
click at [32, 59] on span "Shop" at bounding box center [25, 58] width 22 height 12
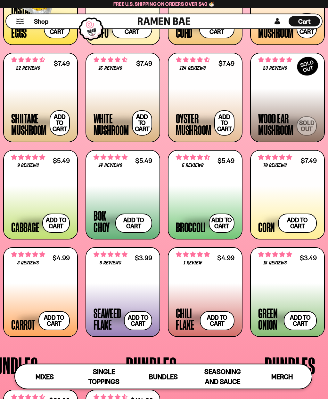
scroll to position [627, 0]
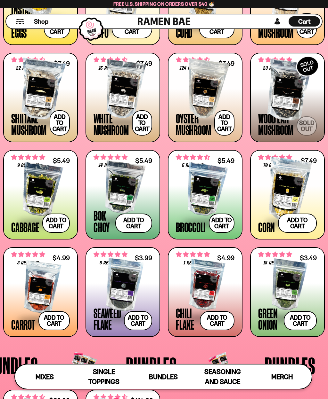
click at [118, 184] on div at bounding box center [122, 188] width 59 height 64
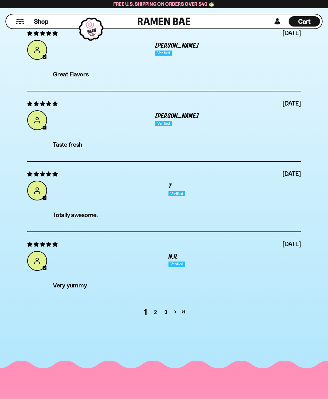
scroll to position [1916, 0]
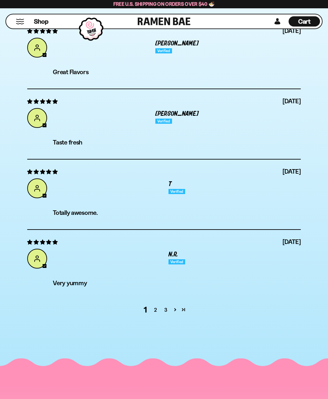
click at [155, 308] on link "2" at bounding box center [155, 310] width 10 height 8
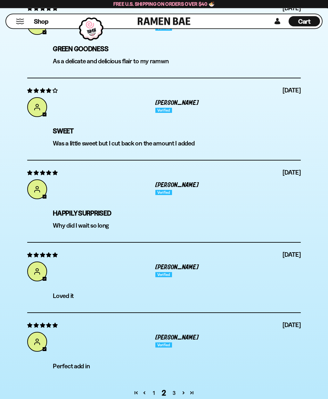
scroll to position [1869, 0]
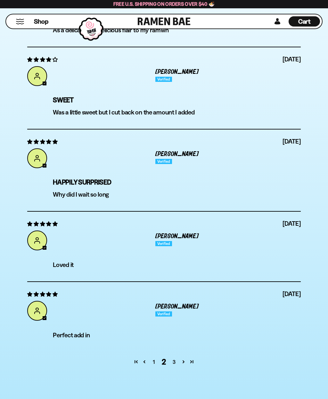
click at [172, 361] on link "3" at bounding box center [174, 362] width 10 height 8
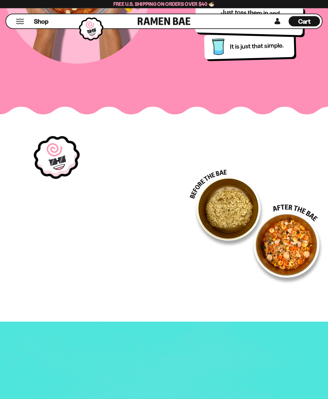
scroll to position [599, 0]
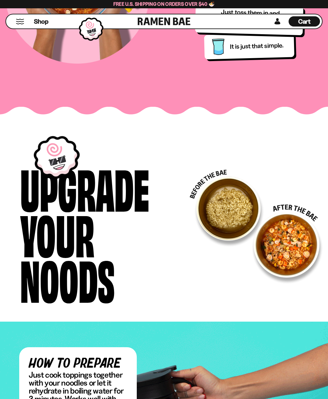
click at [304, 25] on span "Cart" at bounding box center [304, 22] width 12 height 8
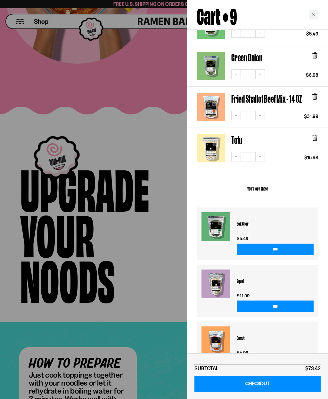
scroll to position [216, 0]
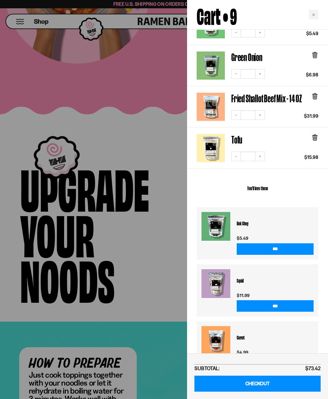
click at [291, 244] on input "***" at bounding box center [274, 249] width 77 height 12
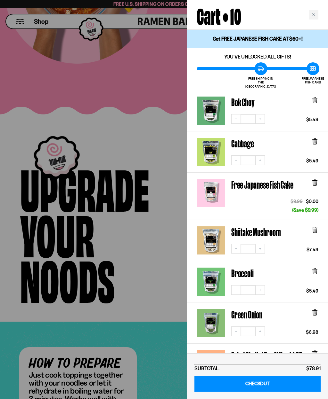
scroll to position [0, 0]
click at [72, 68] on div at bounding box center [164, 199] width 328 height 399
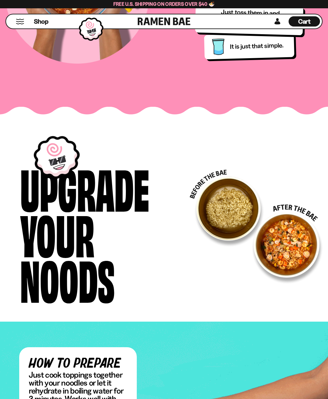
click at [19, 23] on button "Mobile Menu Trigger" at bounding box center [20, 21] width 9 height 5
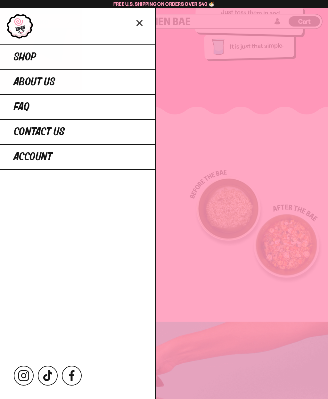
click at [24, 56] on span "Shop" at bounding box center [25, 58] width 22 height 12
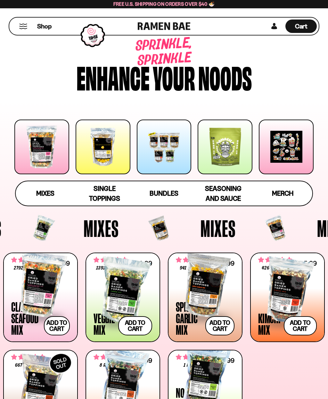
click at [101, 194] on span "Single Toppings" at bounding box center [104, 194] width 31 height 18
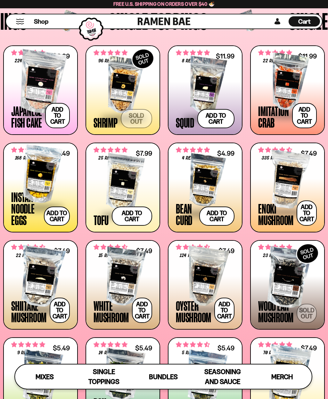
scroll to position [440, 0]
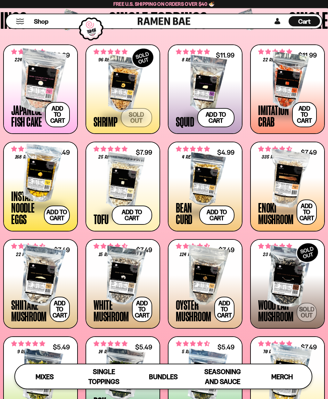
click at [48, 172] on div at bounding box center [40, 174] width 59 height 64
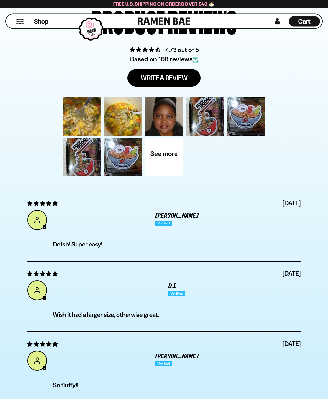
scroll to position [2168, 0]
click at [80, 121] on div at bounding box center [81, 116] width 41 height 41
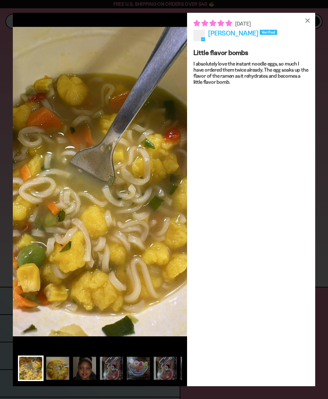
scroll to position [2843, 0]
click at [60, 381] on div at bounding box center [58, 369] width 26 height 26
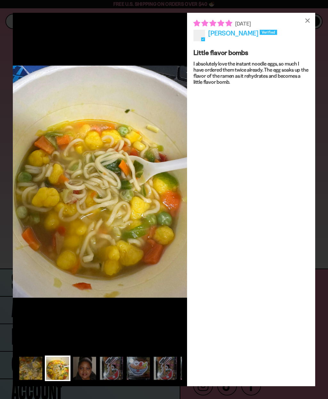
click at [89, 381] on div at bounding box center [85, 369] width 26 height 26
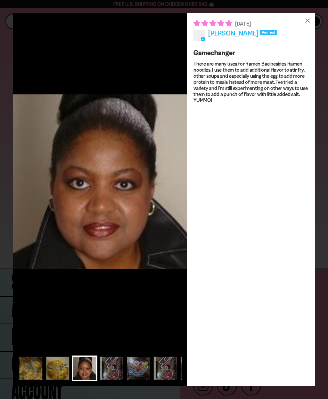
click at [116, 381] on div at bounding box center [112, 369] width 26 height 26
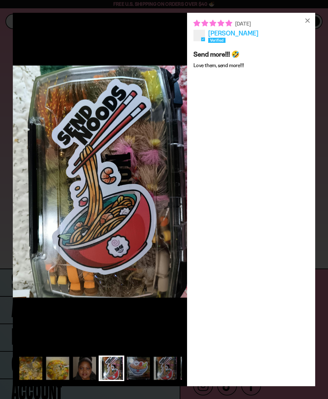
click at [140, 381] on div at bounding box center [138, 369] width 26 height 26
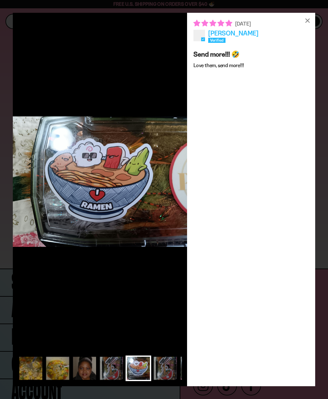
scroll to position [0, 15]
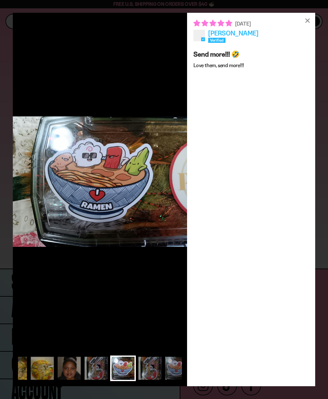
click at [152, 381] on div at bounding box center [150, 369] width 26 height 26
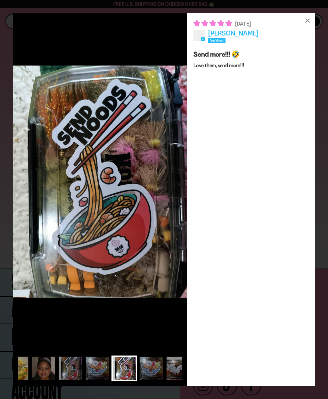
click at [155, 381] on div at bounding box center [151, 369] width 26 height 26
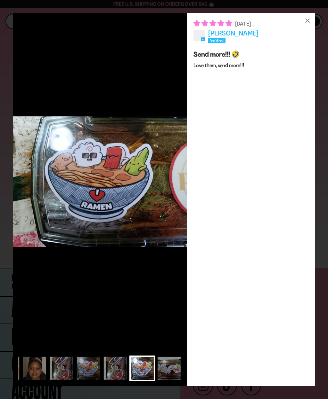
click at [174, 378] on div at bounding box center [169, 369] width 26 height 26
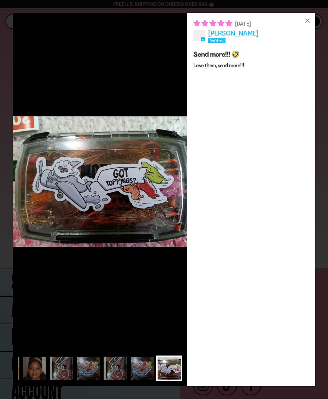
click at [307, 23] on div "×" at bounding box center [306, 20] width 15 height 15
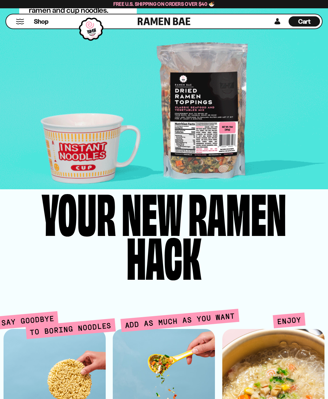
scroll to position [1401, 0]
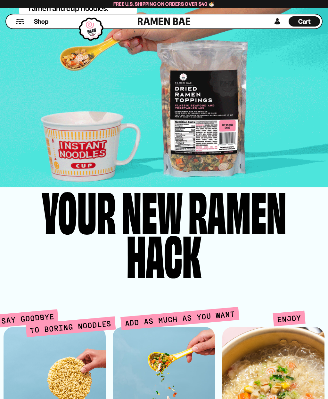
click at [60, 134] on div "how to prepare Just cook toppings together with your noodles or let it rehydrat…" at bounding box center [163, 55] width 289 height 215
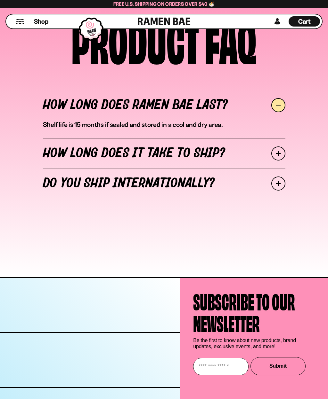
scroll to position [2843, 0]
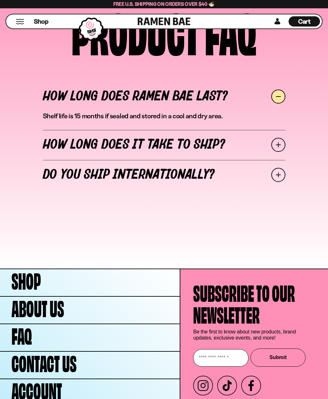
click at [48, 144] on link "How long does it take to ship?" at bounding box center [164, 145] width 242 height 30
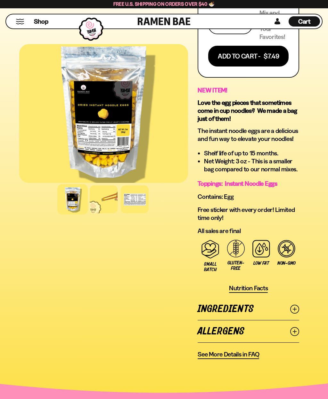
scroll to position [490, 0]
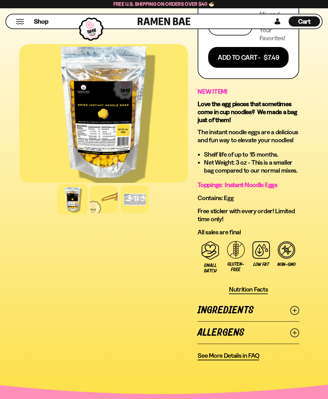
click at [234, 315] on link "Ingredients" at bounding box center [247, 310] width 101 height 22
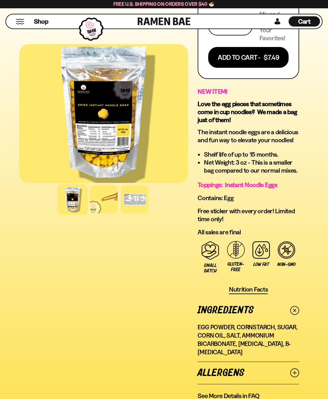
click at [86, 91] on div at bounding box center [103, 113] width 169 height 139
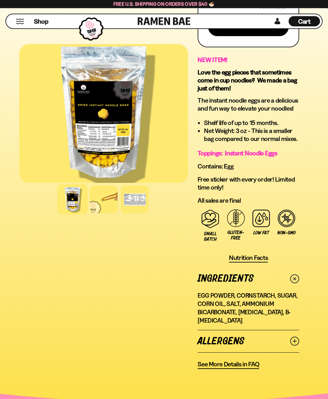
scroll to position [522, 0]
click at [138, 208] on div at bounding box center [135, 200] width 28 height 28
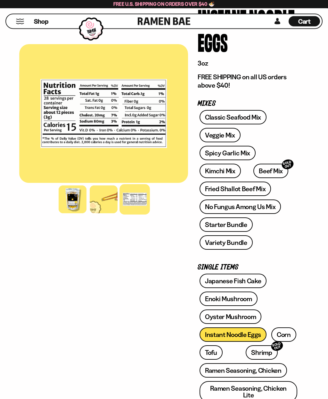
scroll to position [61, 0]
click at [226, 136] on link "Veggie Mix" at bounding box center [219, 135] width 41 height 14
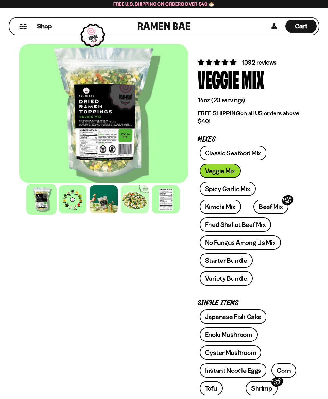
click at [83, 199] on div at bounding box center [73, 200] width 28 height 28
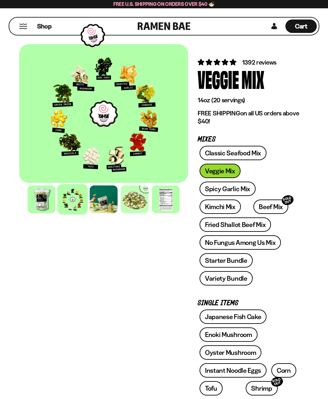
click at [41, 26] on span "Shop" at bounding box center [44, 26] width 14 height 9
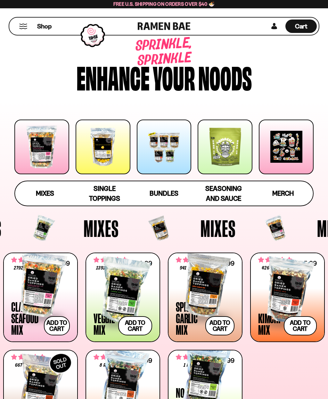
click at [101, 199] on span "Single Toppings" at bounding box center [104, 194] width 31 height 18
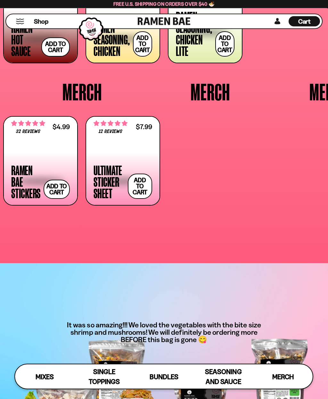
scroll to position [1186, 0]
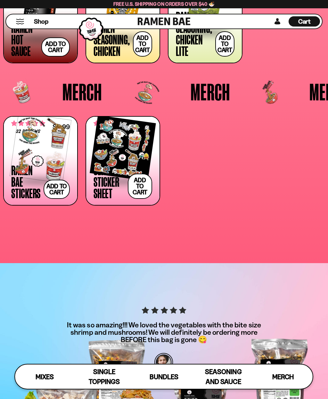
click at [52, 141] on div at bounding box center [40, 148] width 59 height 64
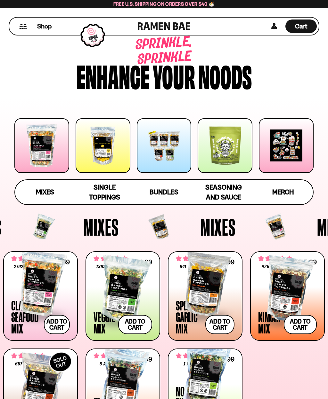
click at [284, 187] on link "Merch" at bounding box center [283, 192] width 60 height 24
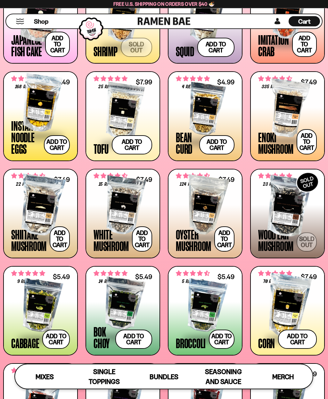
scroll to position [511, 0]
click at [108, 114] on div at bounding box center [122, 111] width 59 height 64
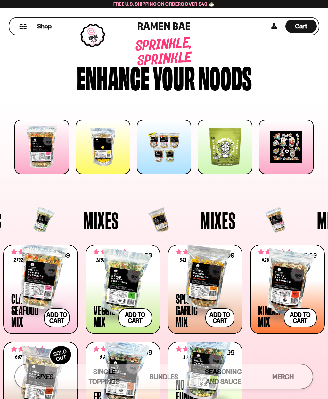
scroll to position [533, 0]
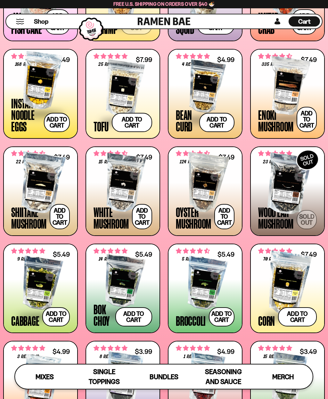
click at [199, 86] on div at bounding box center [205, 87] width 59 height 64
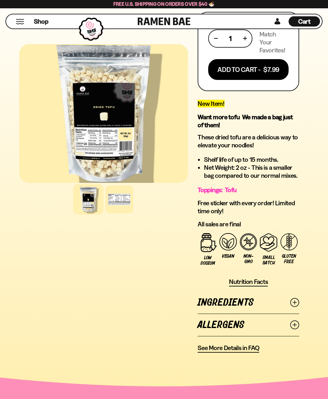
scroll to position [453, 0]
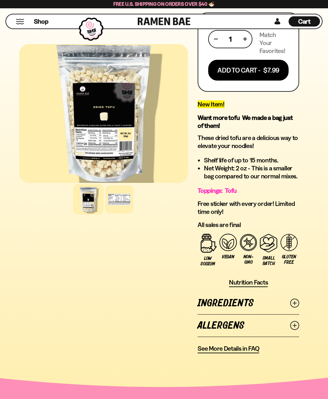
click at [262, 279] on span "Nutrition Facts" at bounding box center [248, 283] width 39 height 8
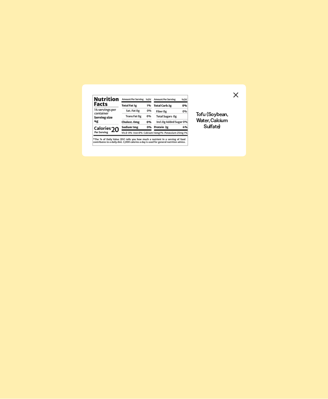
click at [240, 93] on icon "Close modal" at bounding box center [236, 96] width 10 height 10
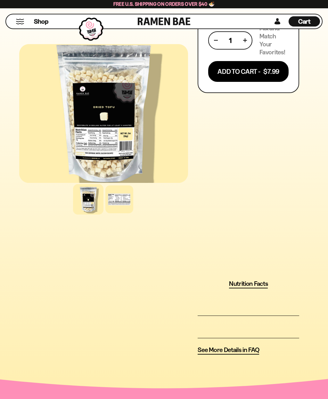
scroll to position [431, 0]
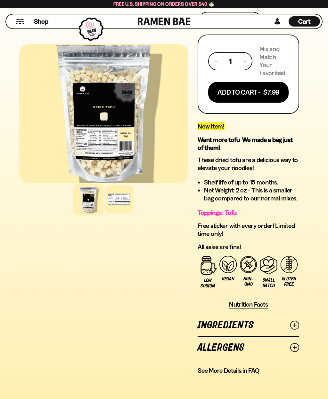
click at [274, 322] on link "Ingredients" at bounding box center [247, 325] width 101 height 22
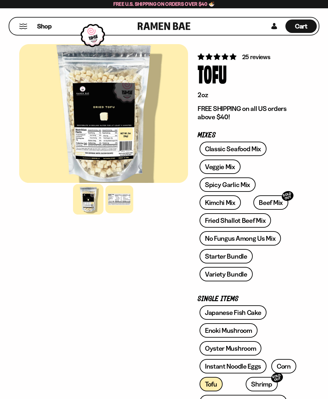
scroll to position [0, 0]
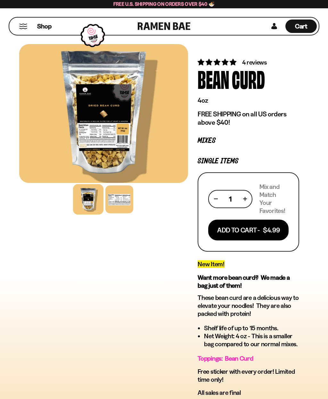
click at [125, 202] on div at bounding box center [119, 200] width 28 height 28
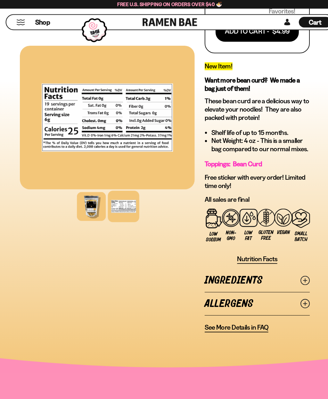
click at [295, 269] on icon at bounding box center [294, 270] width 9 height 9
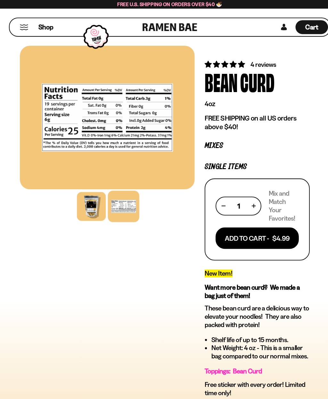
click at [269, 228] on button "Add To Cart - $4.99" at bounding box center [248, 230] width 80 height 21
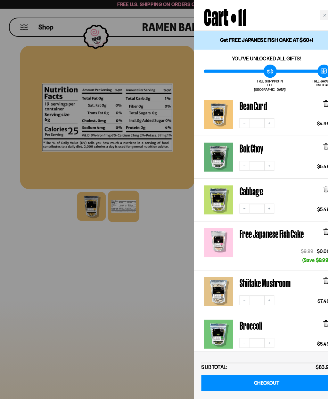
click at [148, 311] on div at bounding box center [164, 199] width 328 height 399
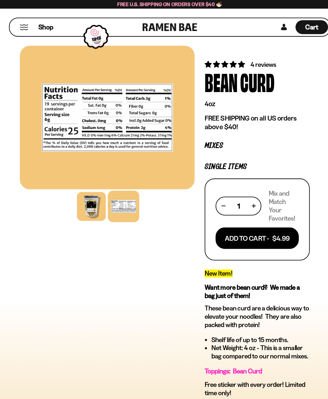
click at [301, 28] on span "Cart" at bounding box center [301, 26] width 12 height 8
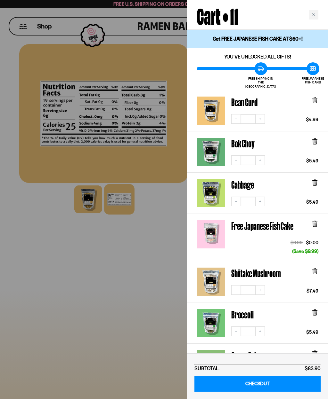
click at [43, 87] on div at bounding box center [164, 199] width 328 height 399
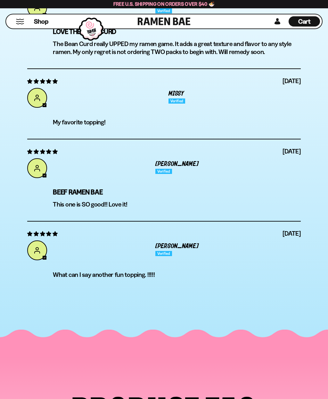
scroll to position [1980, 0]
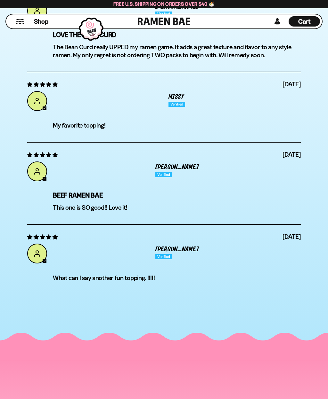
click at [303, 24] on span "Cart" at bounding box center [304, 22] width 12 height 8
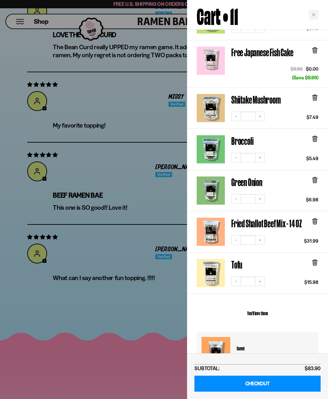
scroll to position [175, 0]
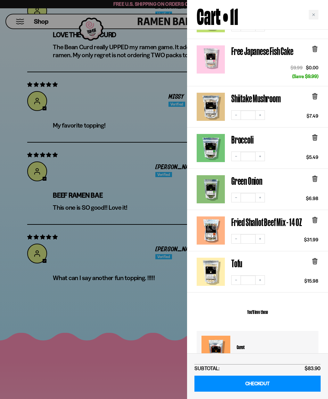
click at [277, 93] on link "Shiitake Mushroom" at bounding box center [256, 98] width 50 height 11
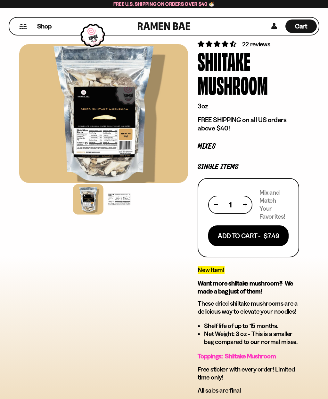
scroll to position [19, 0]
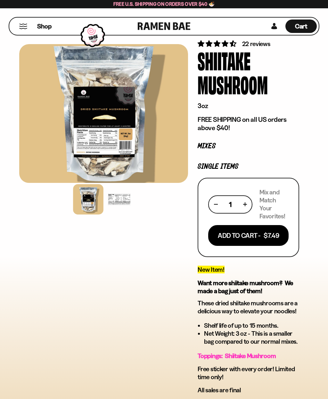
click at [301, 26] on span "Cart" at bounding box center [301, 26] width 12 height 8
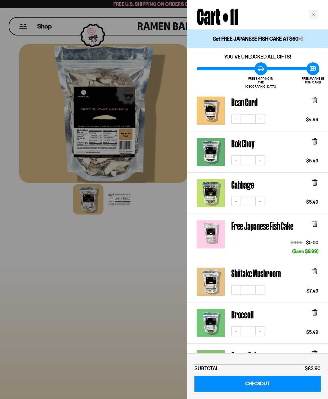
scroll to position [0, 0]
click at [251, 309] on link "Broccoli" at bounding box center [242, 314] width 22 height 11
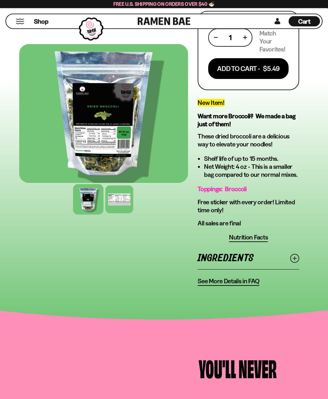
scroll to position [152, 0]
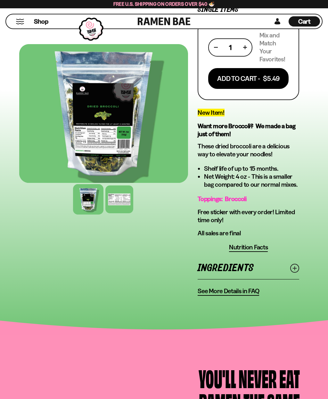
click at [290, 266] on icon at bounding box center [294, 268] width 9 height 9
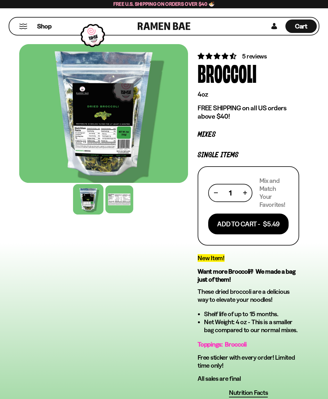
scroll to position [0, 0]
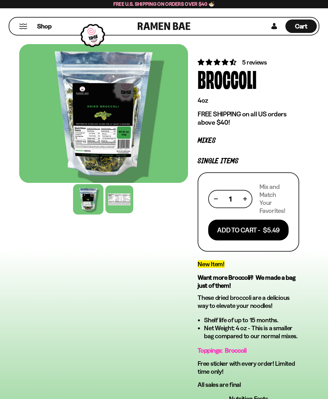
click at [298, 24] on span "Cart" at bounding box center [301, 26] width 12 height 8
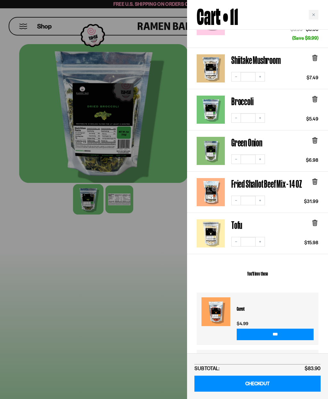
scroll to position [215, 0]
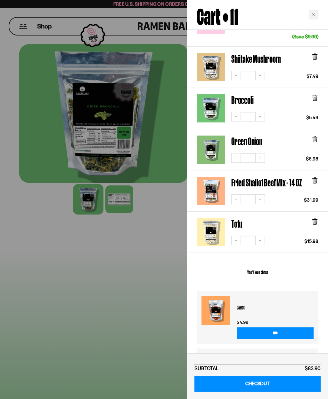
click at [279, 179] on link "Fried Shallot Beef Mix - 14 OZ" at bounding box center [266, 182] width 71 height 11
click at [60, 78] on div at bounding box center [164, 199] width 328 height 399
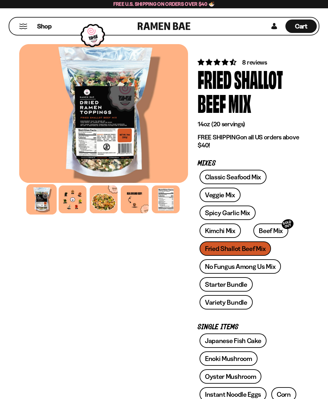
click at [73, 197] on div at bounding box center [73, 200] width 28 height 28
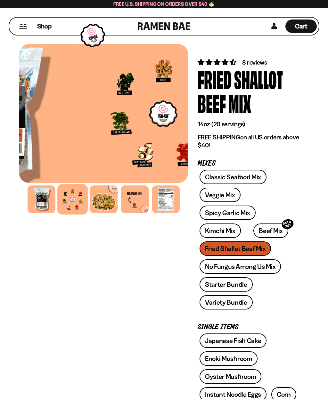
click at [77, 200] on div at bounding box center [72, 199] width 30 height 30
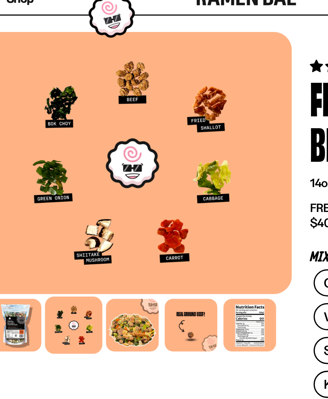
click at [29, 44] on div at bounding box center [103, 113] width 169 height 139
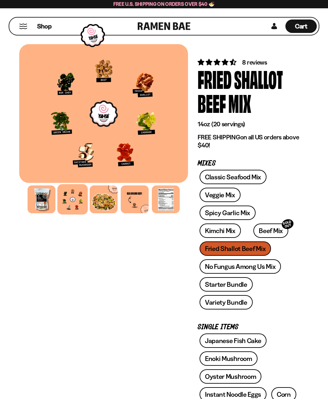
click at [257, 233] on link "Beef Mix SOLD OUT" at bounding box center [270, 231] width 35 height 14
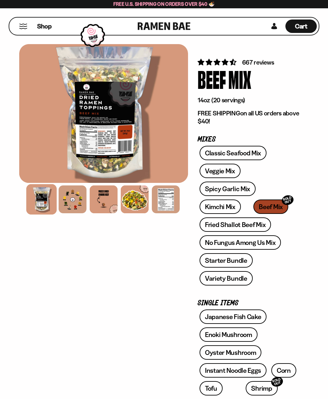
click at [67, 198] on div at bounding box center [73, 200] width 28 height 28
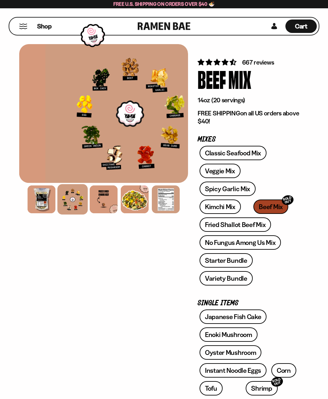
click at [71, 210] on div at bounding box center [72, 199] width 30 height 30
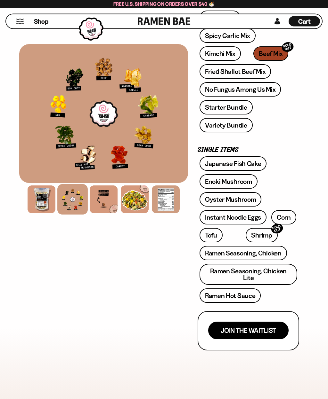
scroll to position [154, 0]
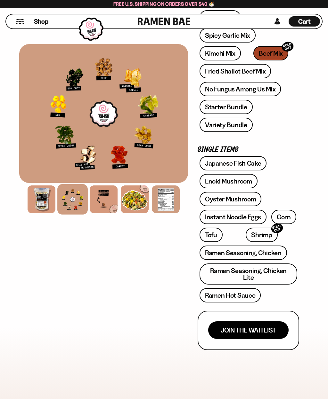
click at [169, 210] on div at bounding box center [166, 200] width 28 height 28
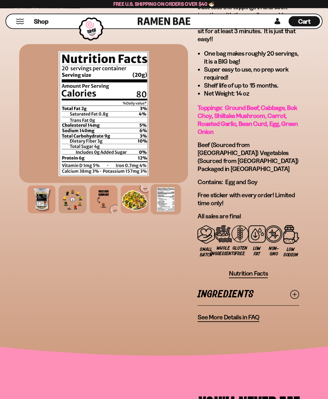
scroll to position [605, 0]
click at [306, 23] on span "Cart" at bounding box center [304, 22] width 12 height 8
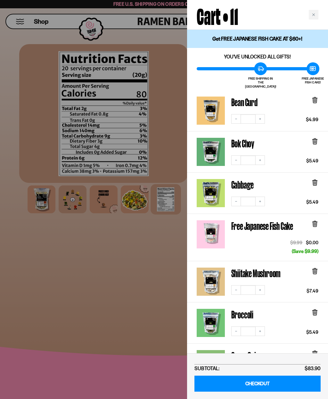
click at [71, 77] on div at bounding box center [164, 199] width 328 height 399
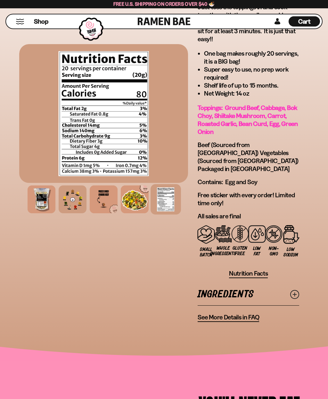
click at [305, 22] on span "Cart" at bounding box center [304, 22] width 12 height 8
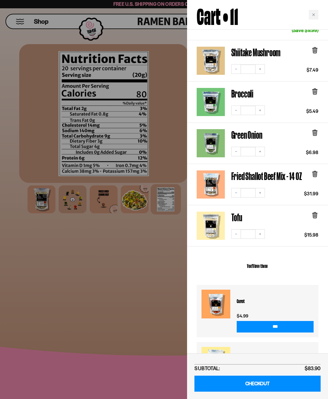
scroll to position [220, 0]
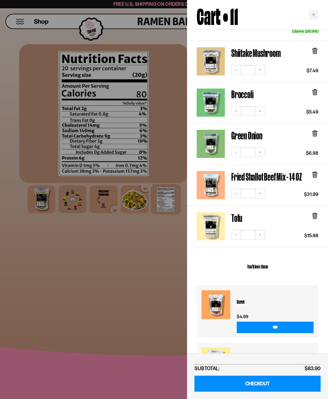
click at [31, 28] on div at bounding box center [164, 199] width 328 height 399
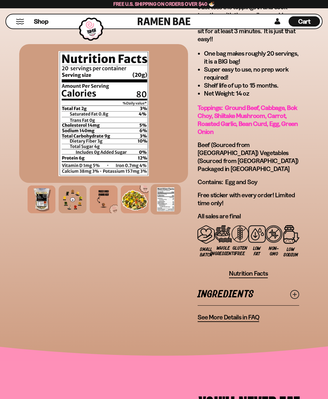
click at [36, 23] on span "Shop" at bounding box center [41, 21] width 14 height 9
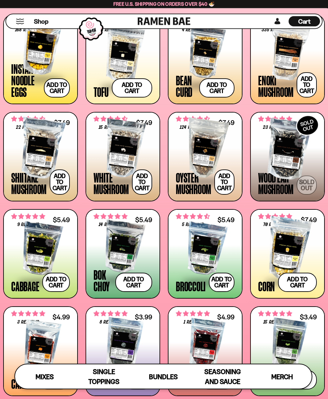
scroll to position [568, 0]
click at [120, 164] on div at bounding box center [122, 149] width 59 height 64
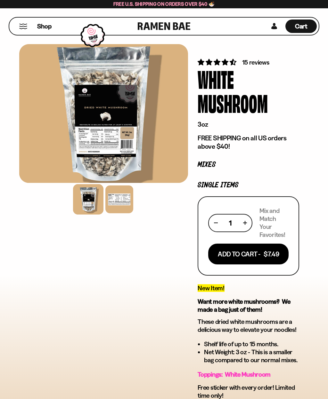
click at [272, 256] on button "Add To Cart - $7.49" at bounding box center [248, 254] width 80 height 21
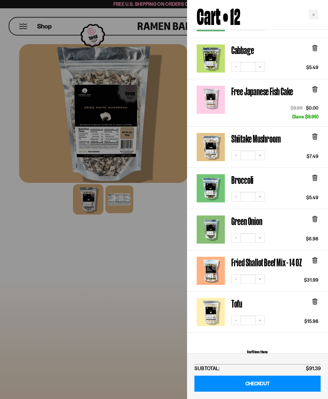
click at [72, 60] on div at bounding box center [164, 199] width 328 height 399
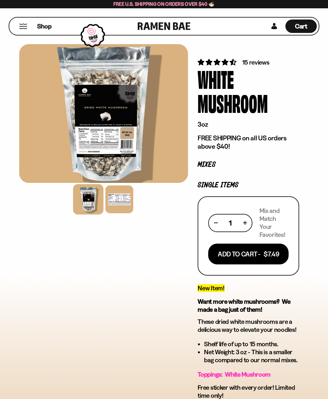
scroll to position [193, 0]
click at [304, 30] on span "Cart" at bounding box center [301, 26] width 12 height 8
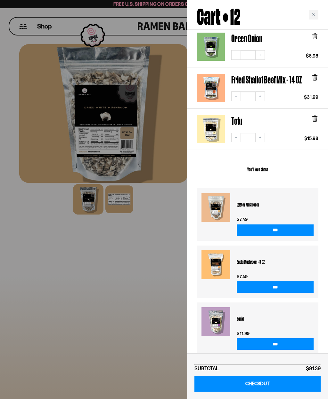
scroll to position [359, 0]
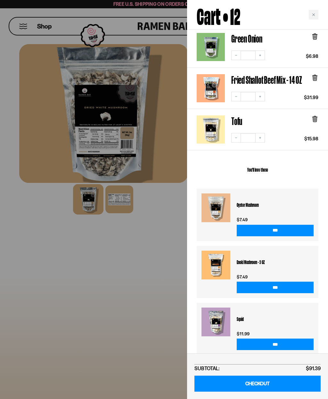
click at [158, 323] on div at bounding box center [164, 199] width 328 height 399
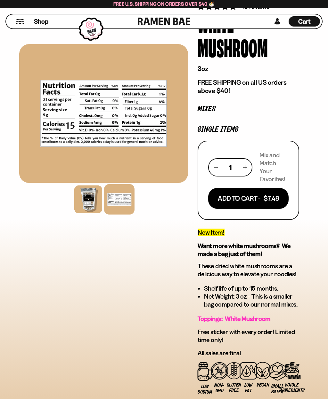
scroll to position [0, 0]
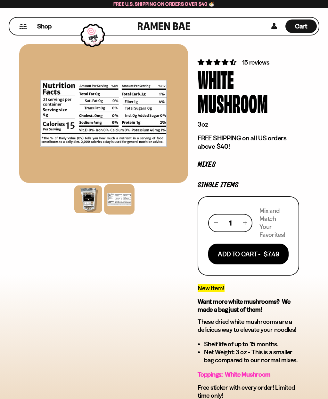
click at [301, 27] on span "Cart" at bounding box center [301, 26] width 12 height 8
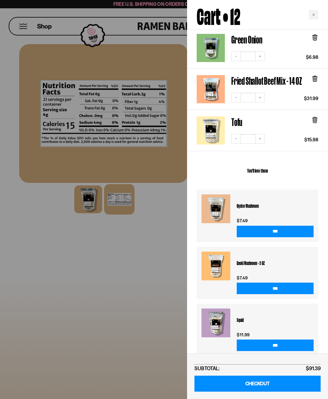
scroll to position [356, 0]
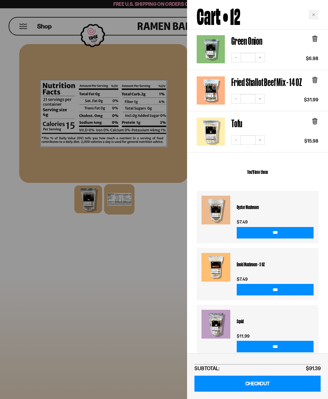
click at [220, 127] on link "Tofu" at bounding box center [210, 132] width 28 height 28
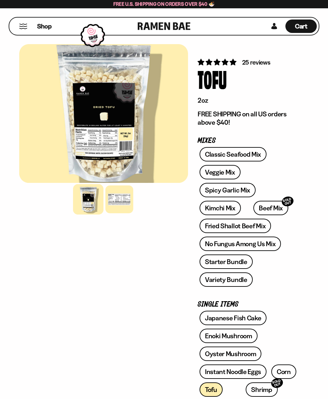
click at [128, 146] on div at bounding box center [103, 113] width 169 height 139
click at [293, 29] on div "Cart D0381C2F-513E-4F90-8A41-6F0A75DCBAAA" at bounding box center [300, 26] width 31 height 13
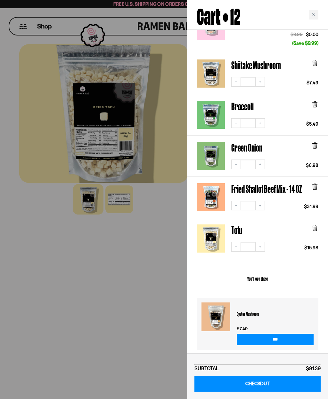
scroll to position [250, 0]
click at [120, 287] on div at bounding box center [164, 199] width 328 height 399
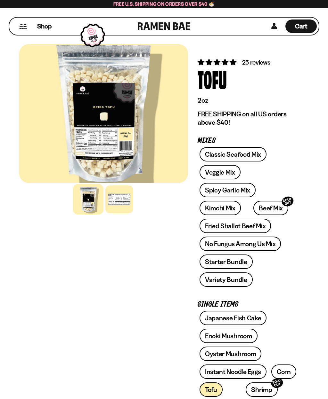
click at [119, 206] on div at bounding box center [119, 200] width 28 height 28
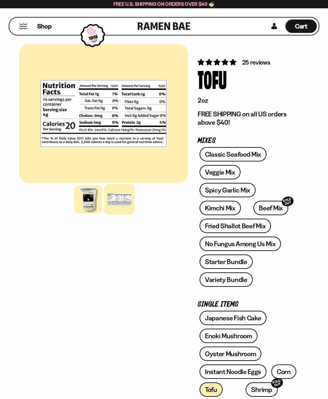
click at [227, 357] on link "Oyster Mushroom" at bounding box center [230, 354] width 62 height 14
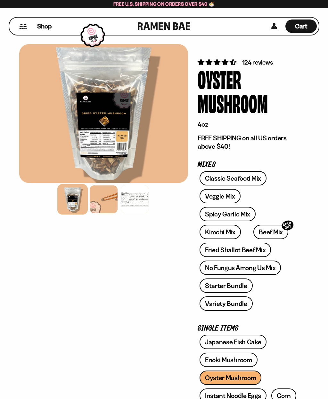
click at [136, 204] on div at bounding box center [135, 200] width 28 height 28
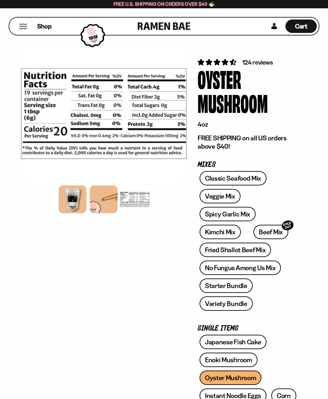
click at [300, 23] on span "Cart" at bounding box center [301, 26] width 12 height 8
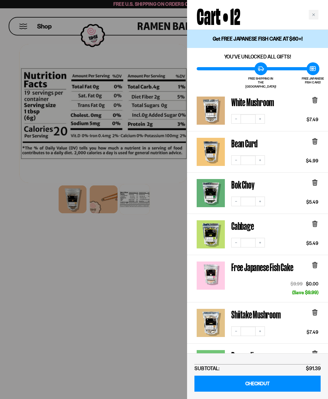
click at [220, 97] on link "White Mushroom" at bounding box center [210, 111] width 28 height 28
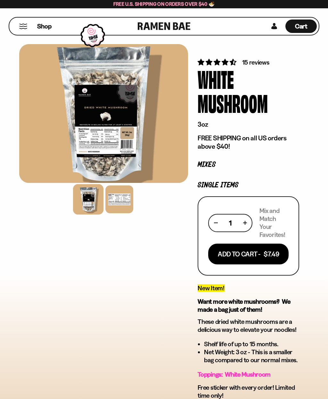
click at [120, 212] on div at bounding box center [119, 200] width 28 height 28
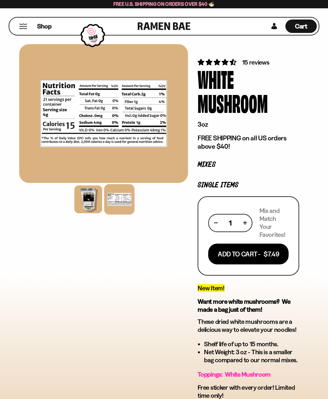
click at [309, 27] on div "Cart D0381C2F-513E-4F90-8A41-6F0A75DCBAAA" at bounding box center [300, 26] width 31 height 13
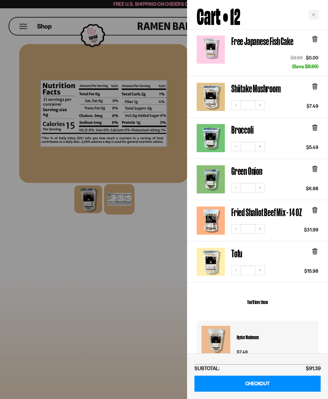
scroll to position [225, 0]
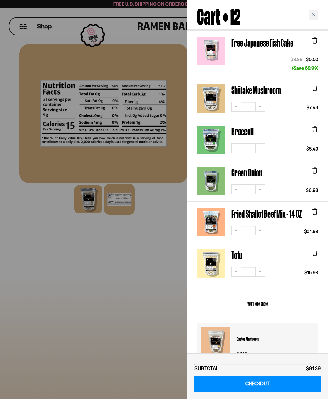
click at [246, 127] on link "Broccoli" at bounding box center [242, 131] width 22 height 11
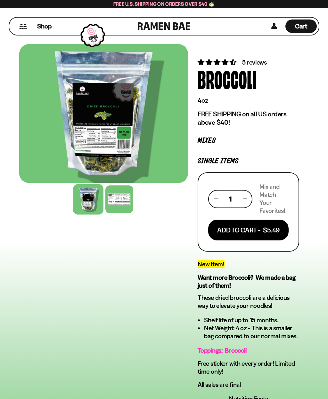
click at [122, 195] on div at bounding box center [119, 200] width 28 height 28
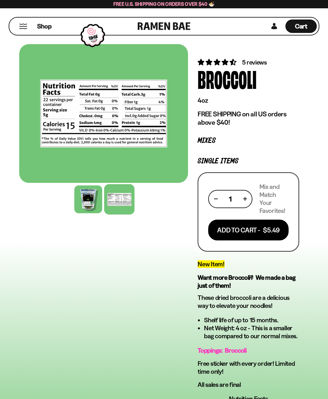
click at [305, 25] on span "Cart" at bounding box center [301, 26] width 12 height 8
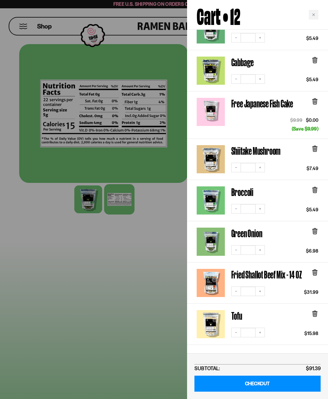
scroll to position [166, 0]
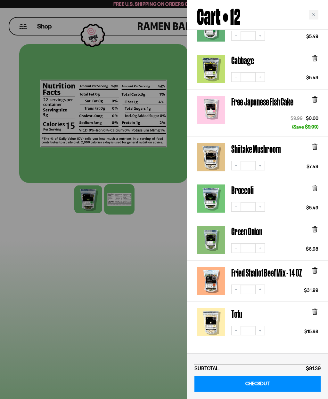
click at [259, 329] on icon "Increase quantity" at bounding box center [260, 331] width 4 height 4
click at [239, 328] on button "Decrease quantity" at bounding box center [236, 331] width 10 height 10
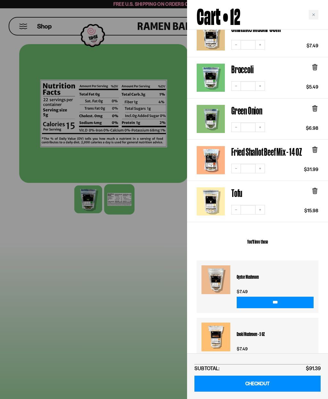
scroll to position [286, 0]
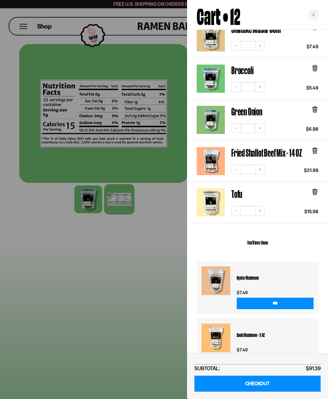
click at [264, 206] on button "Increase quantity" at bounding box center [260, 211] width 10 height 10
click at [257, 380] on link "CHECKOUT" at bounding box center [257, 384] width 126 height 16
